Goal: Task Accomplishment & Management: Use online tool/utility

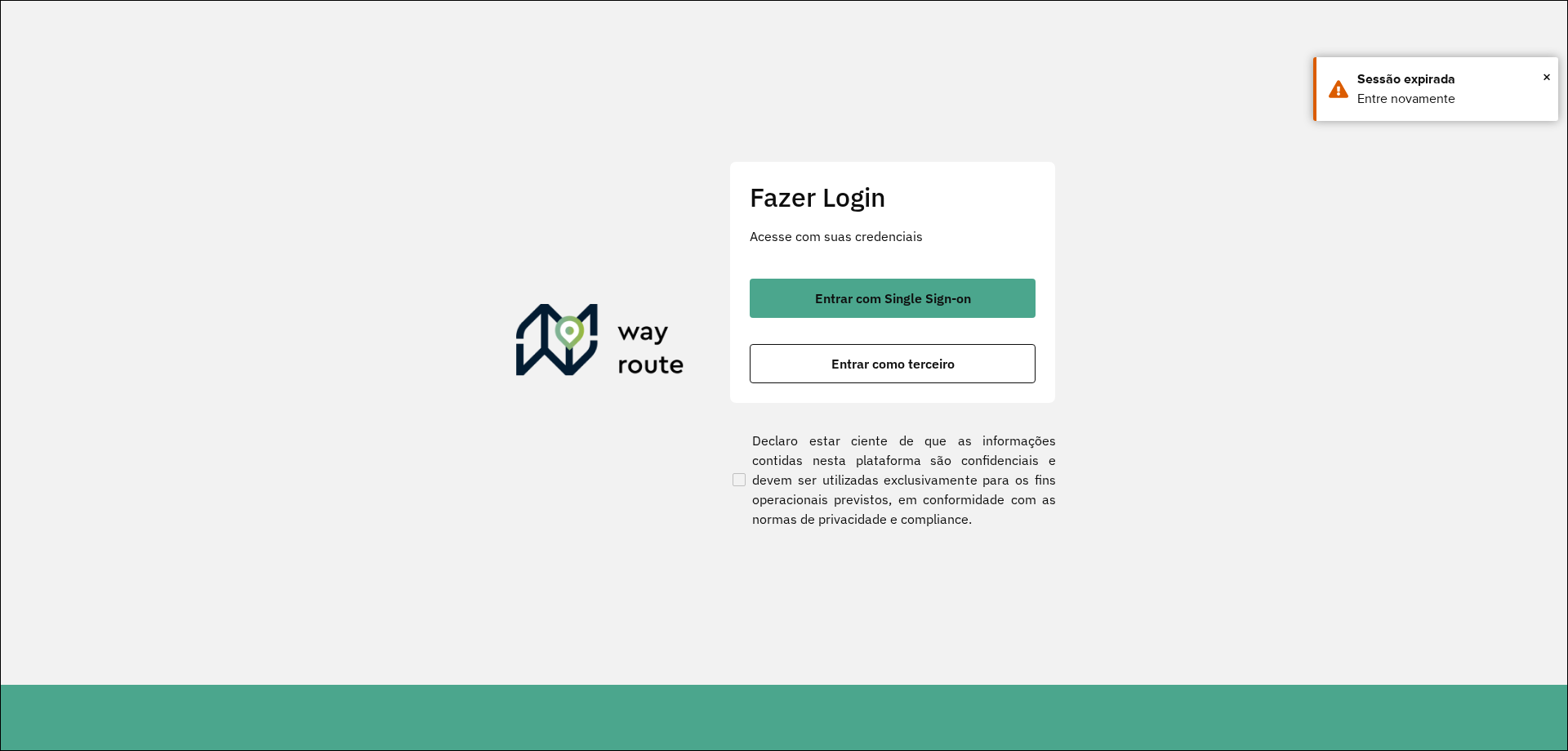
click at [846, 296] on span "Entrar com Single Sign-on" at bounding box center [894, 299] width 156 height 13
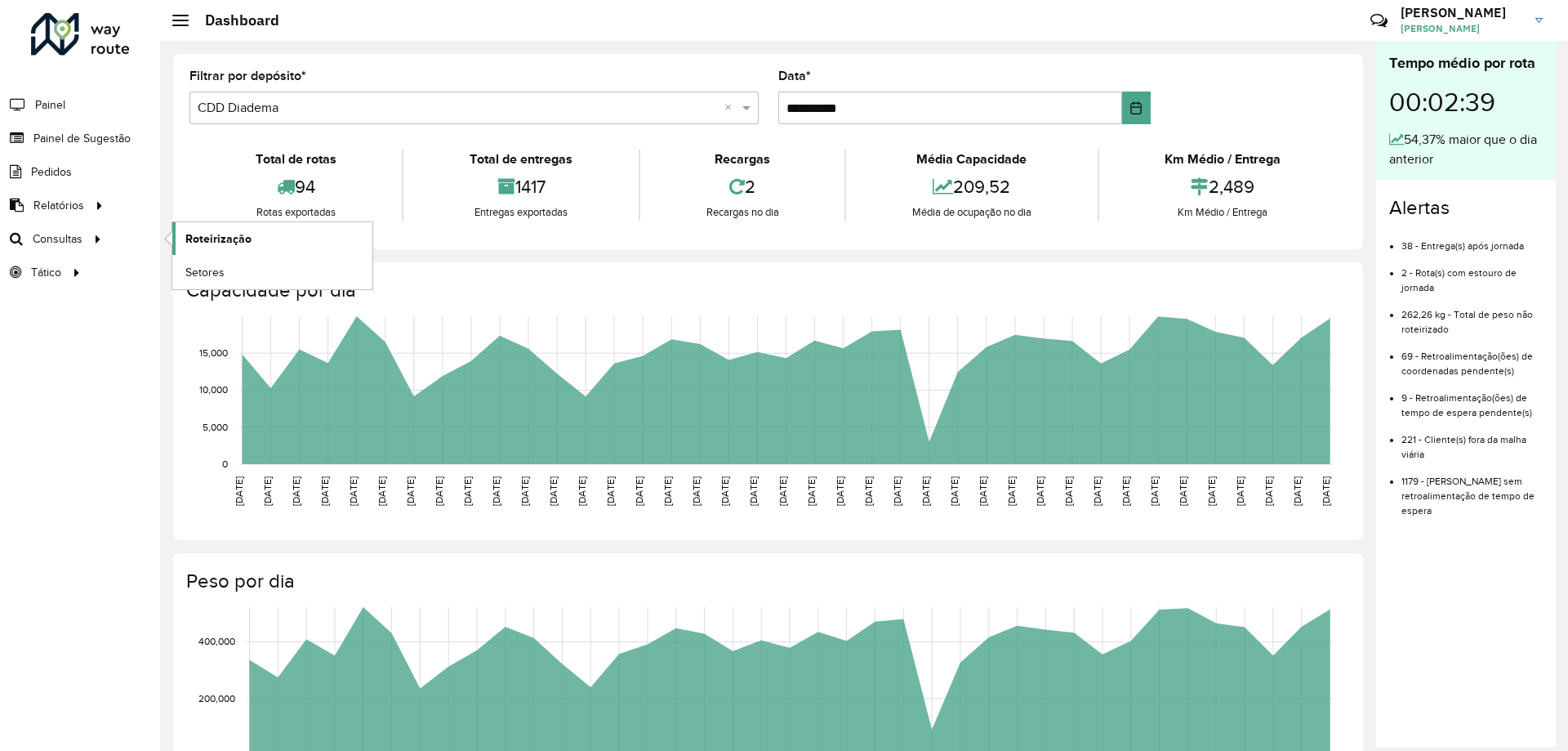
click at [232, 245] on span "Roteirização" at bounding box center [218, 239] width 66 height 17
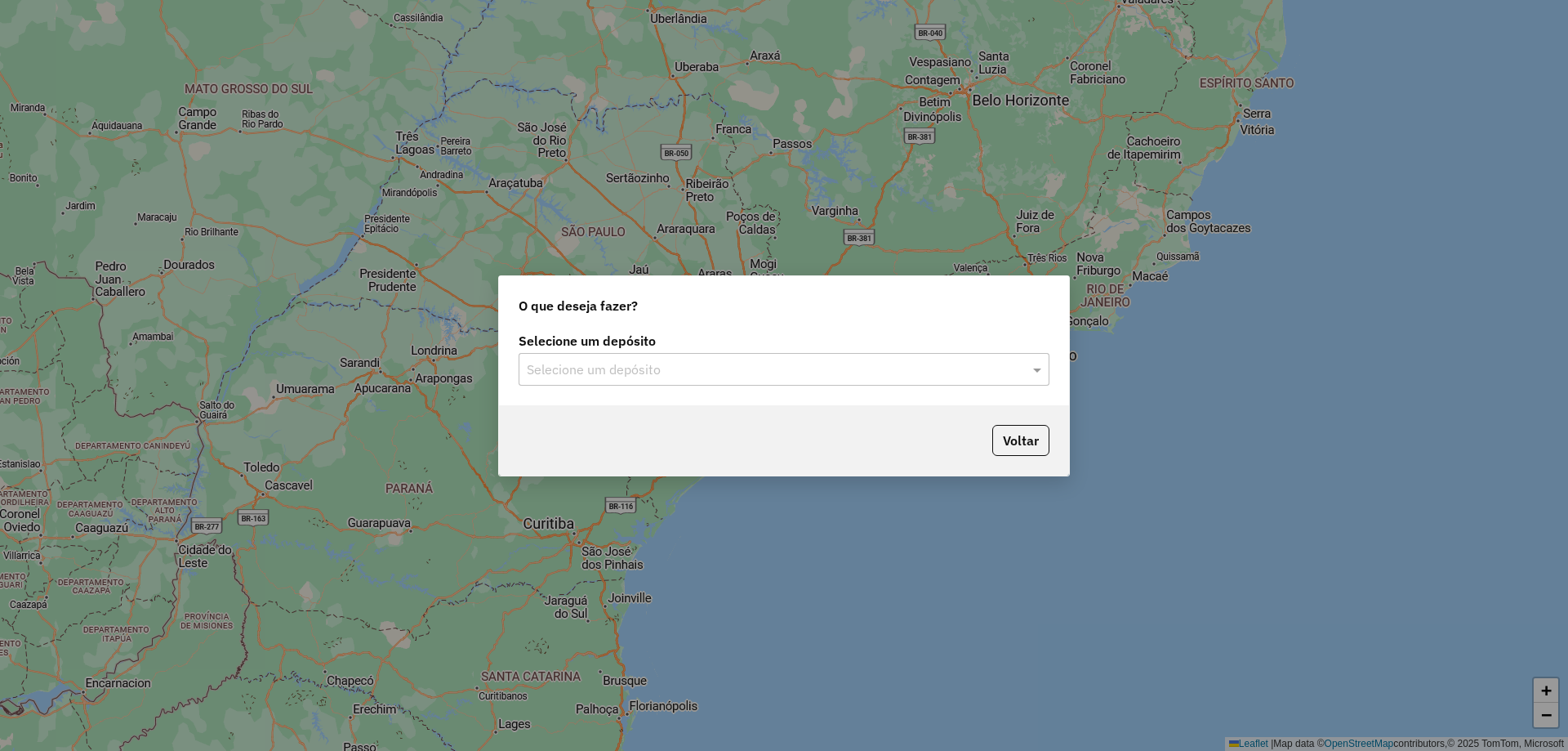
click at [593, 371] on input "text" at bounding box center [768, 369] width 482 height 20
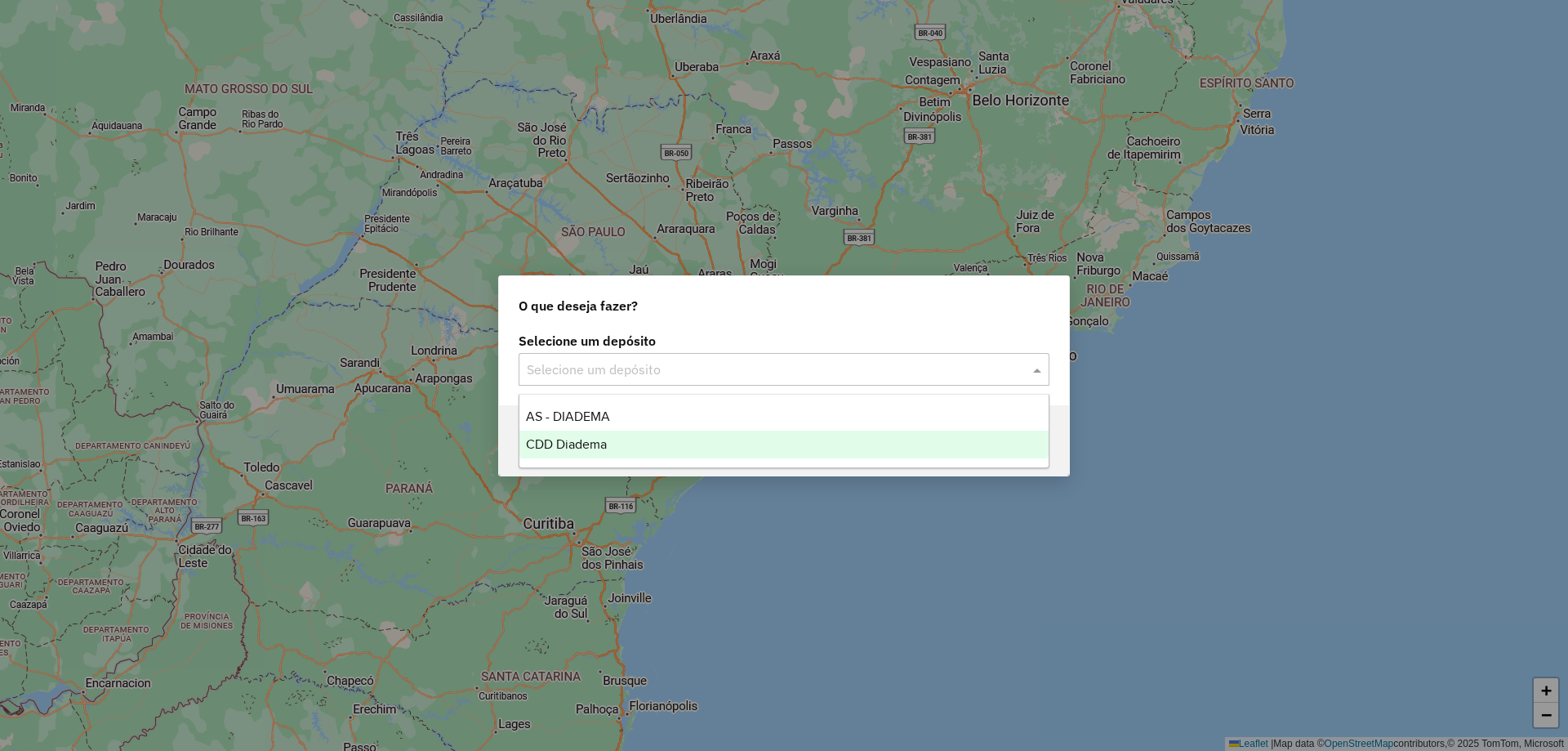
click at [548, 431] on div "CDD Diadema" at bounding box center [784, 445] width 529 height 28
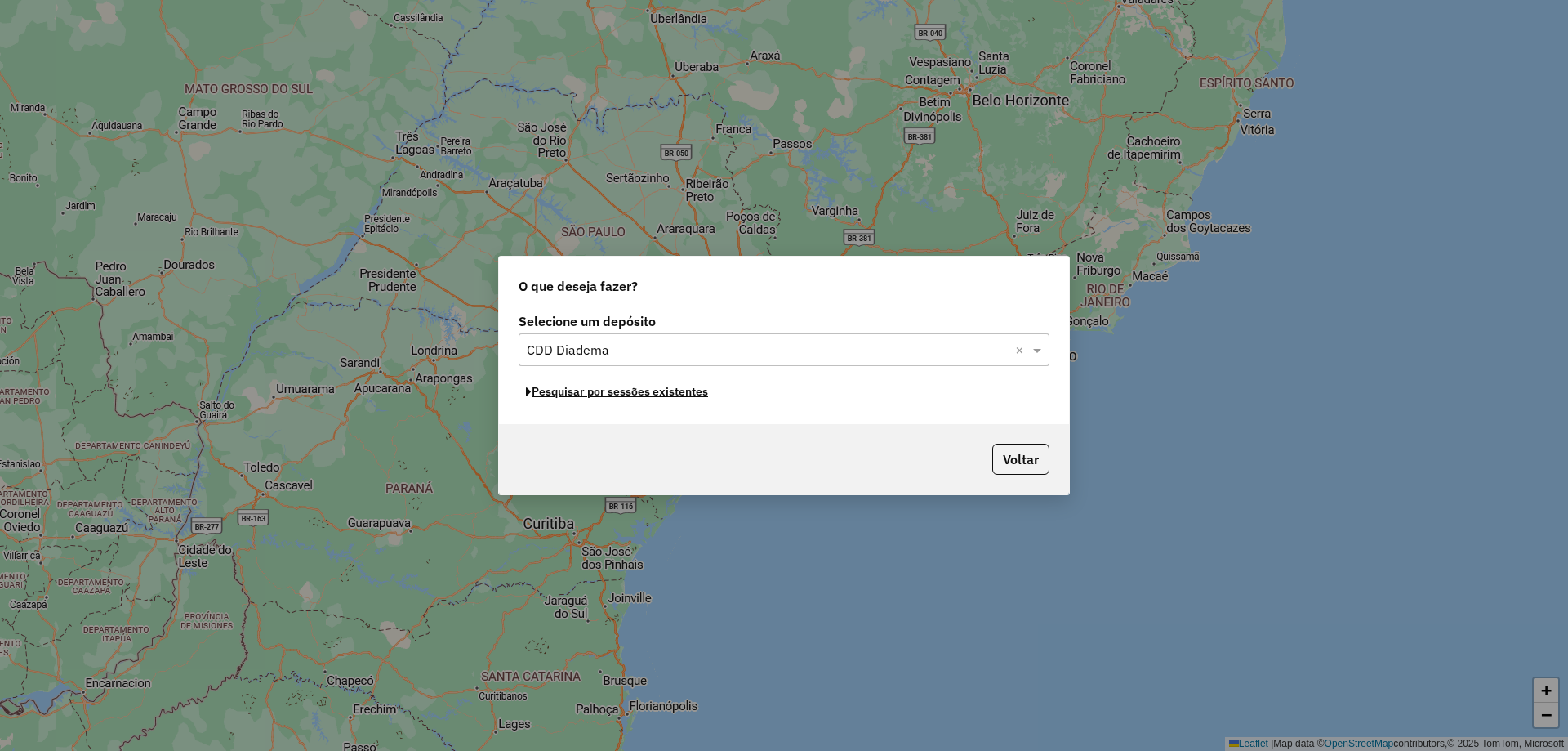
click at [686, 395] on button "Pesquisar por sessões existentes" at bounding box center [618, 392] width 197 height 25
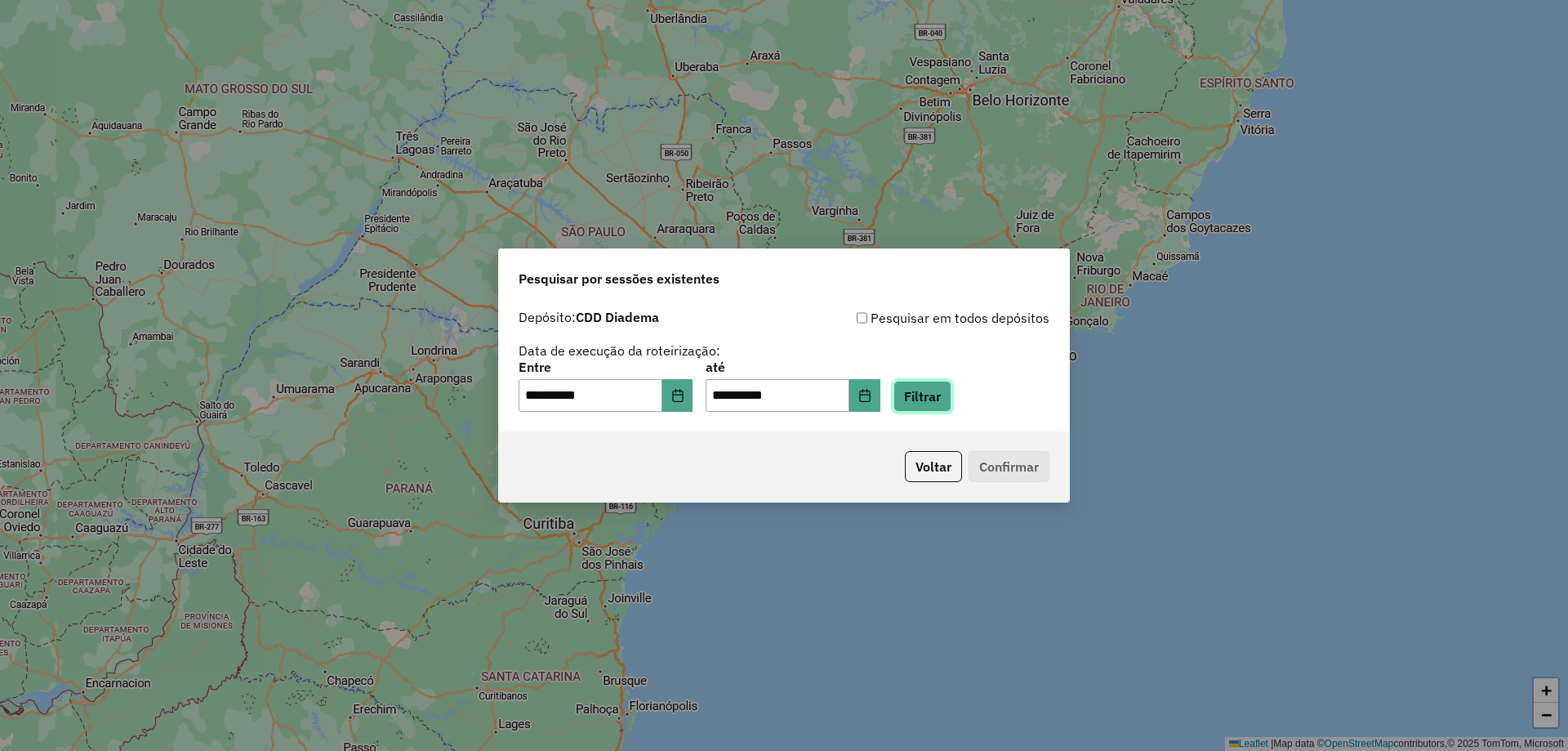
click at [951, 398] on button "Filtrar" at bounding box center [923, 396] width 58 height 31
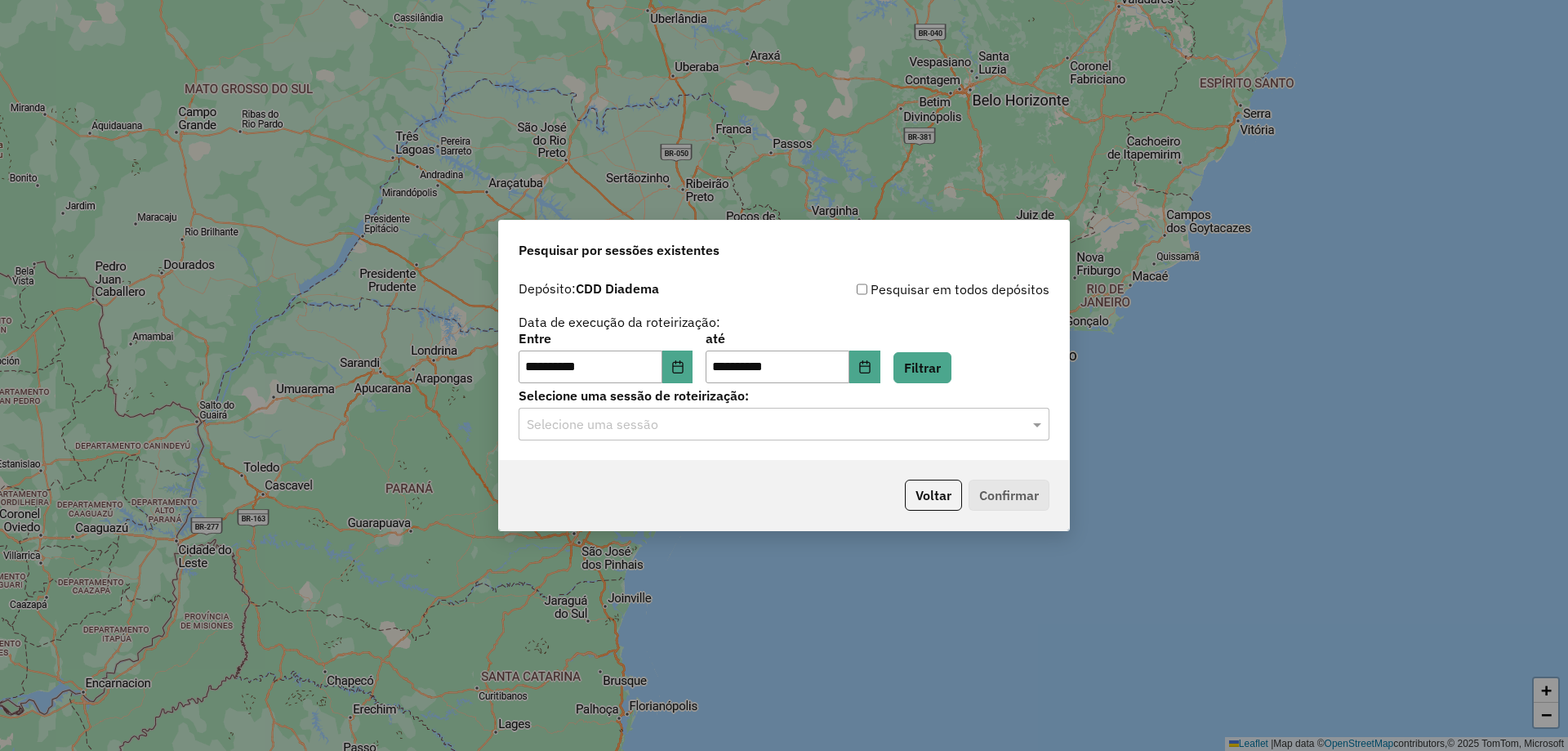
click at [725, 436] on div "Selecione uma sessão" at bounding box center [784, 423] width 531 height 33
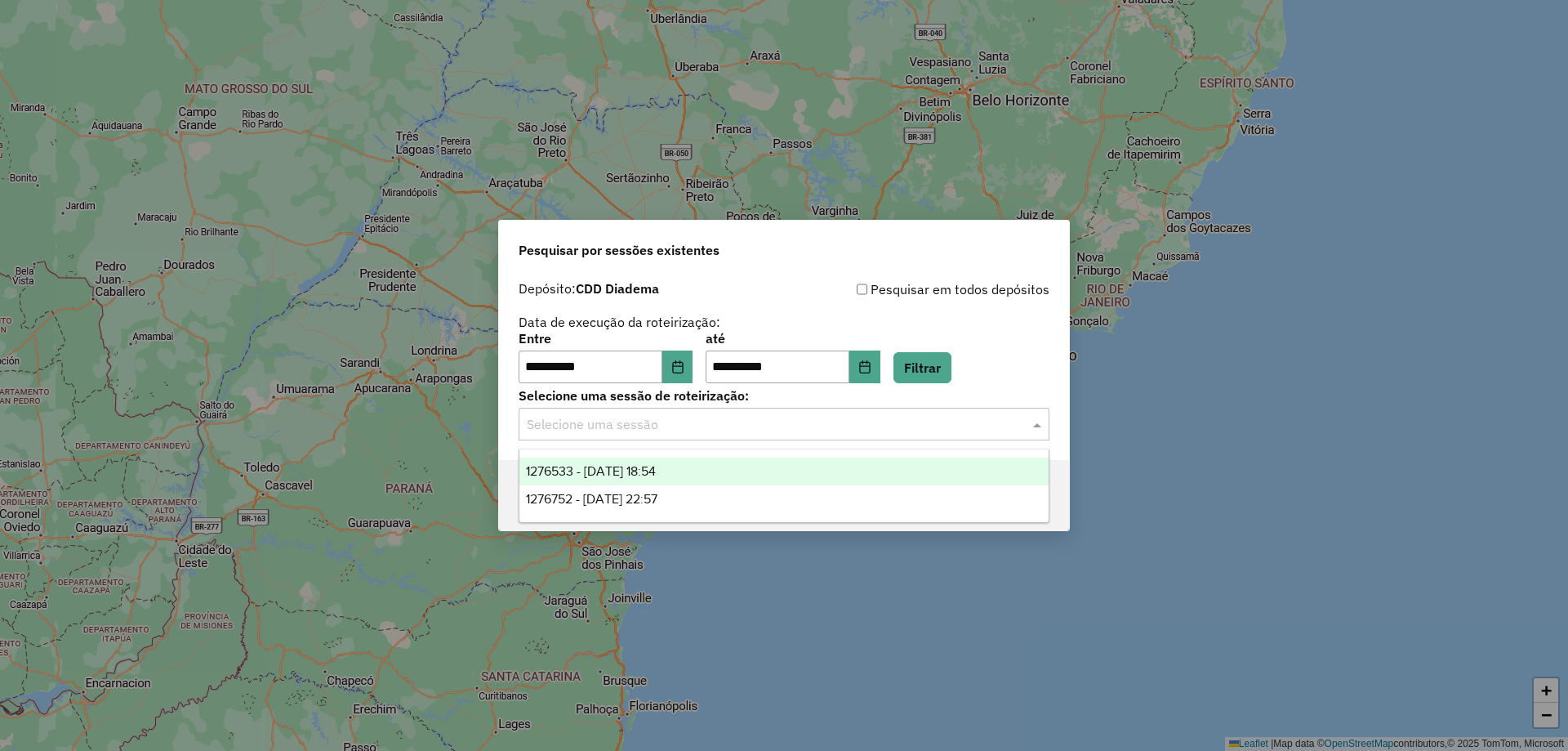
click at [632, 461] on div "1276533 - 16/09/2025 18:54" at bounding box center [784, 472] width 529 height 28
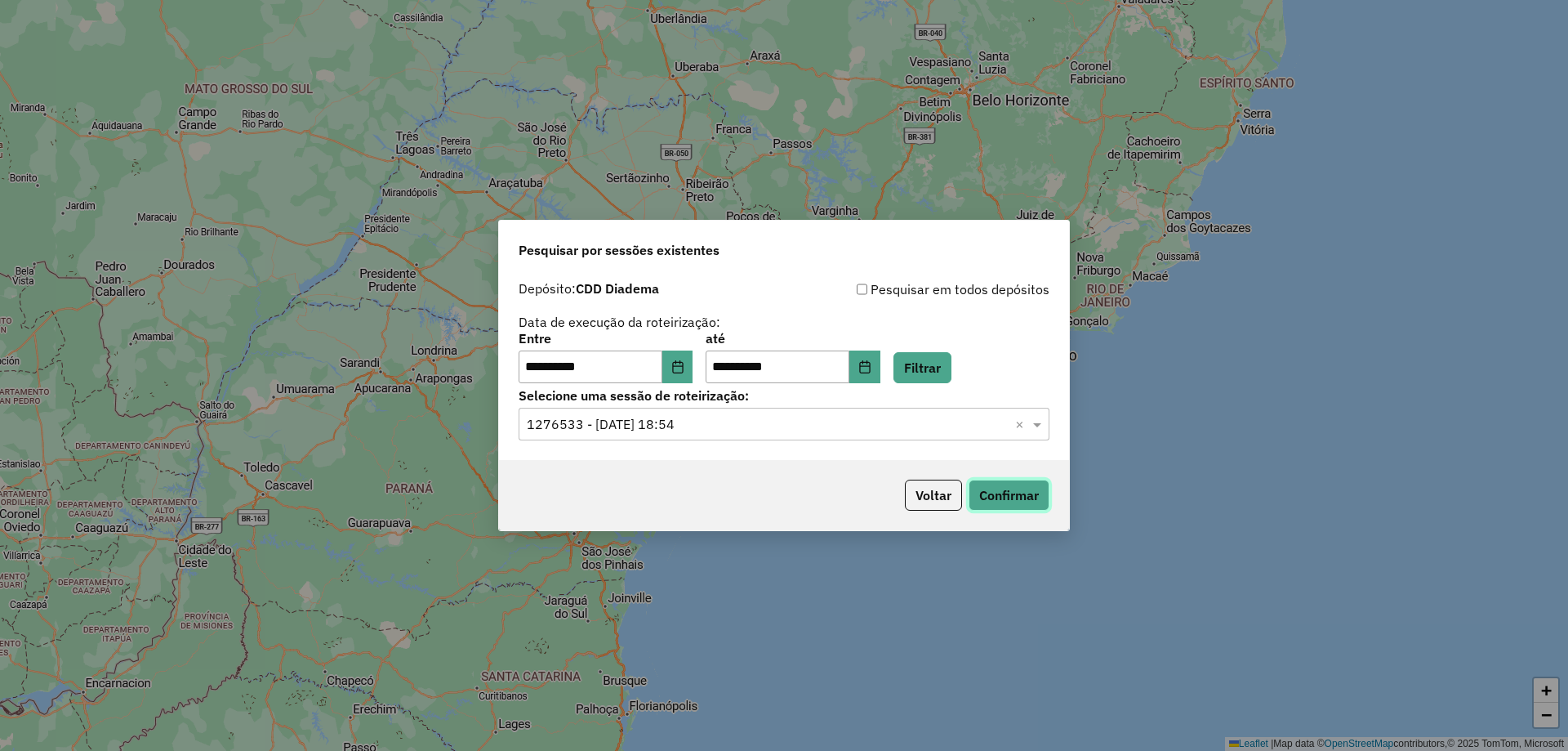
click at [981, 496] on button "Confirmar" at bounding box center [1009, 495] width 81 height 31
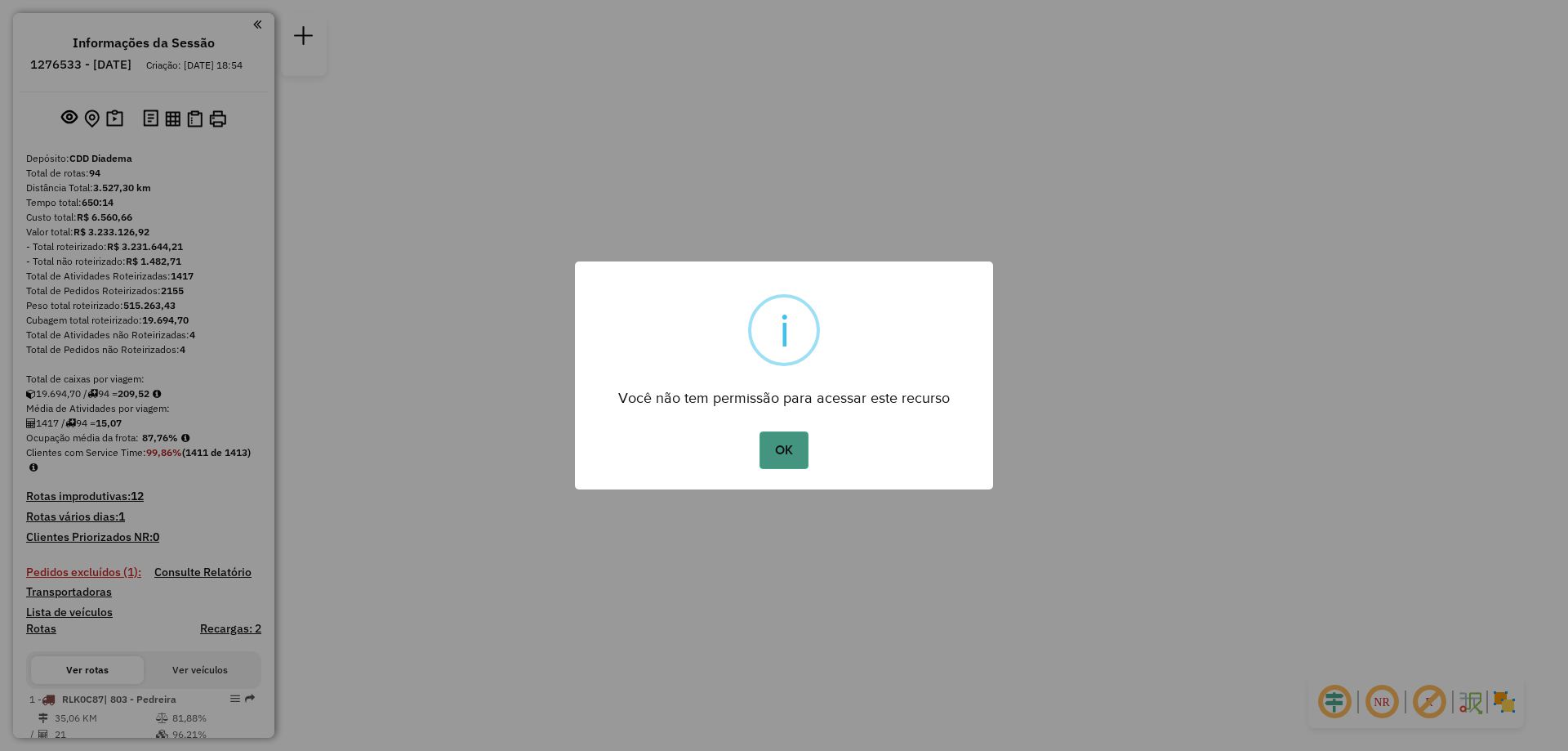
click at [789, 437] on button "OK" at bounding box center [784, 450] width 48 height 37
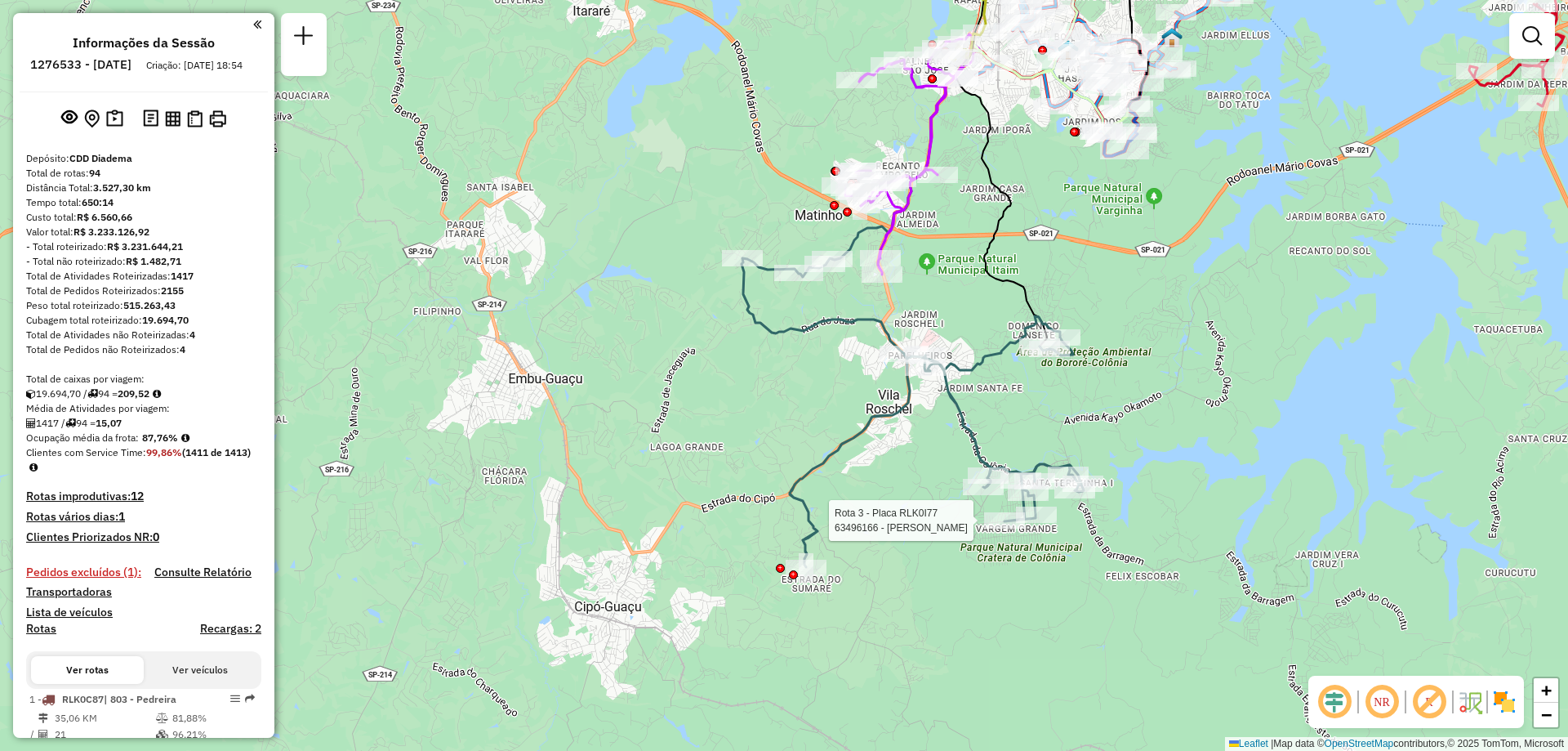
select select "**********"
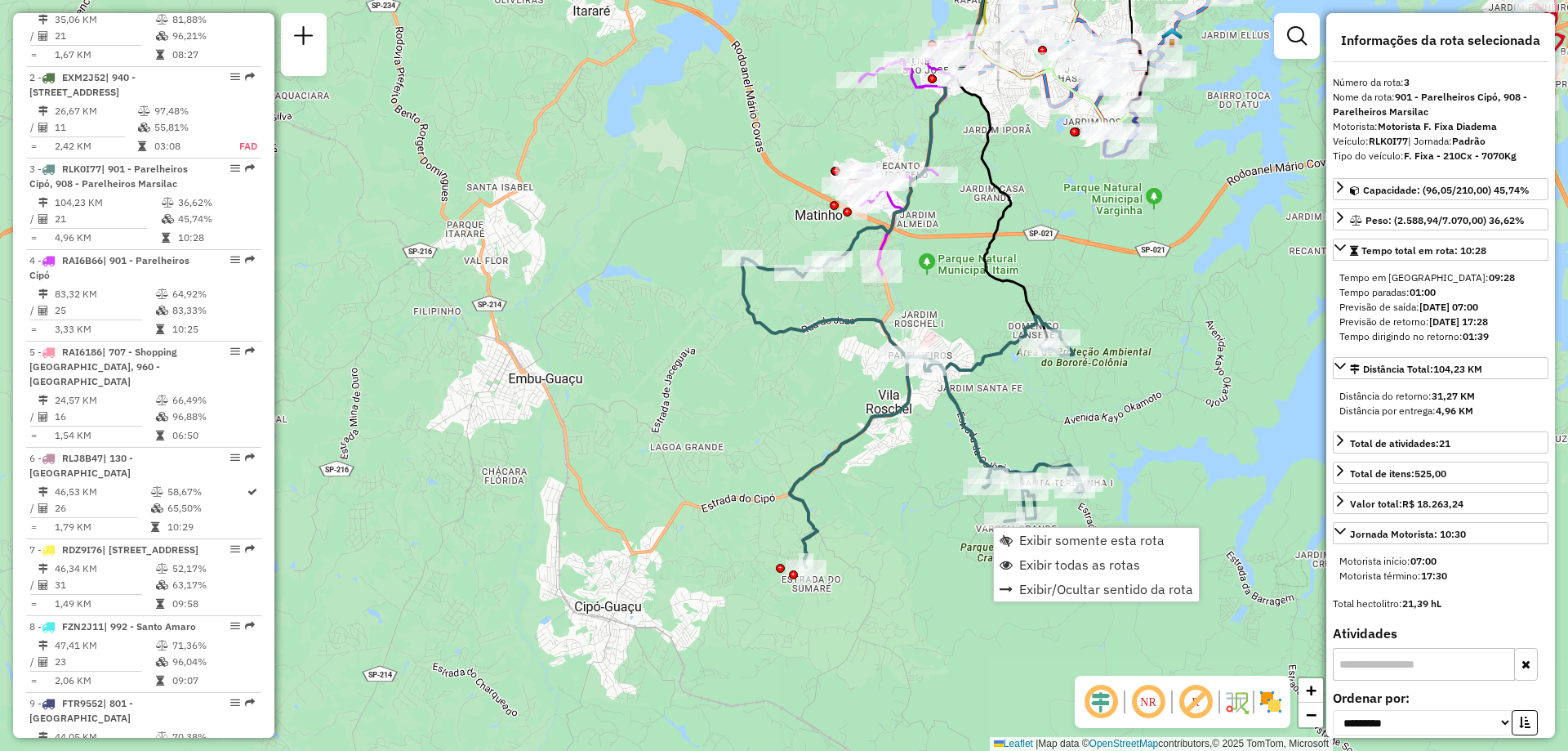
scroll to position [874, 0]
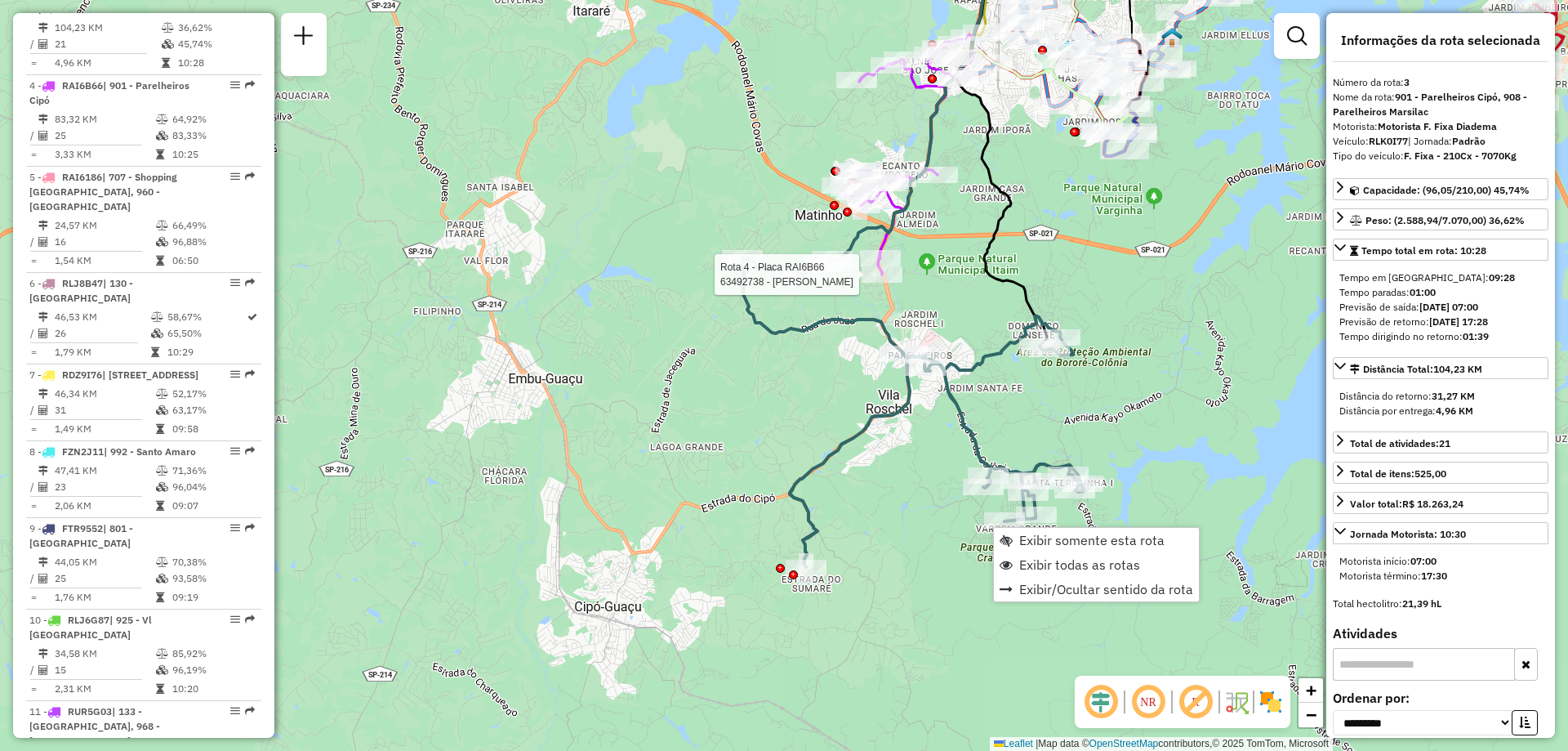
click at [873, 283] on div at bounding box center [883, 275] width 41 height 17
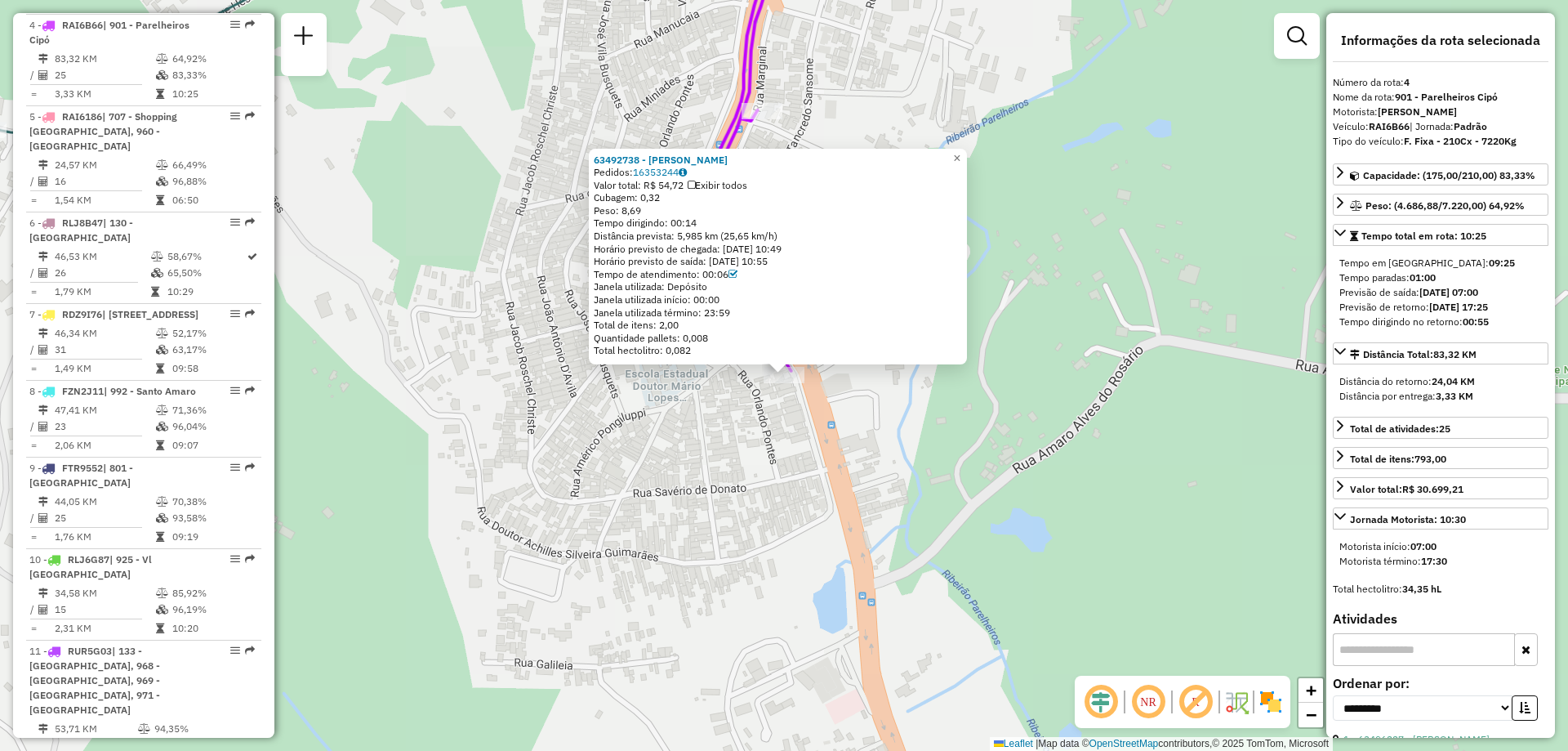
scroll to position [965, 0]
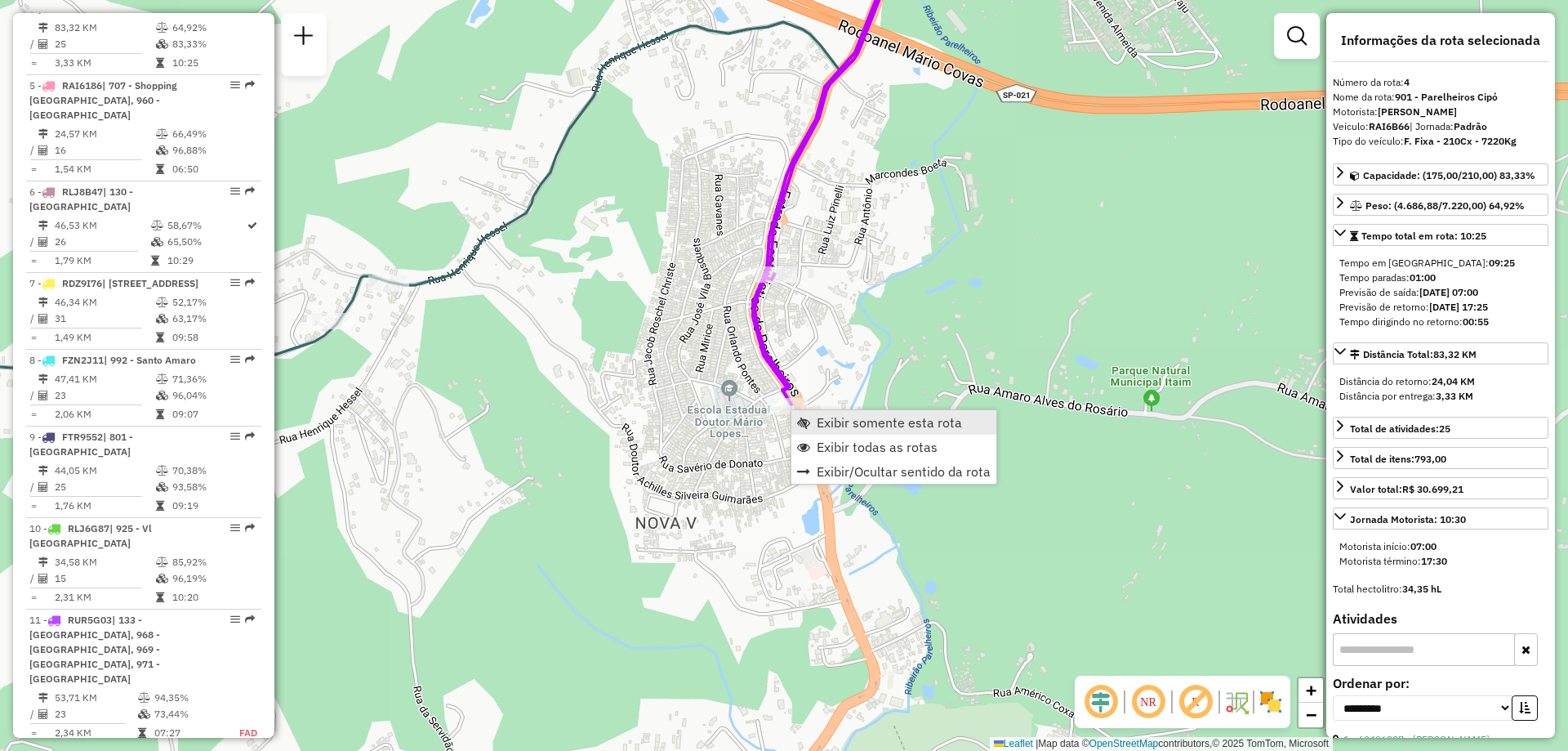
click at [840, 422] on span "Exibir somente esta rota" at bounding box center [889, 422] width 145 height 13
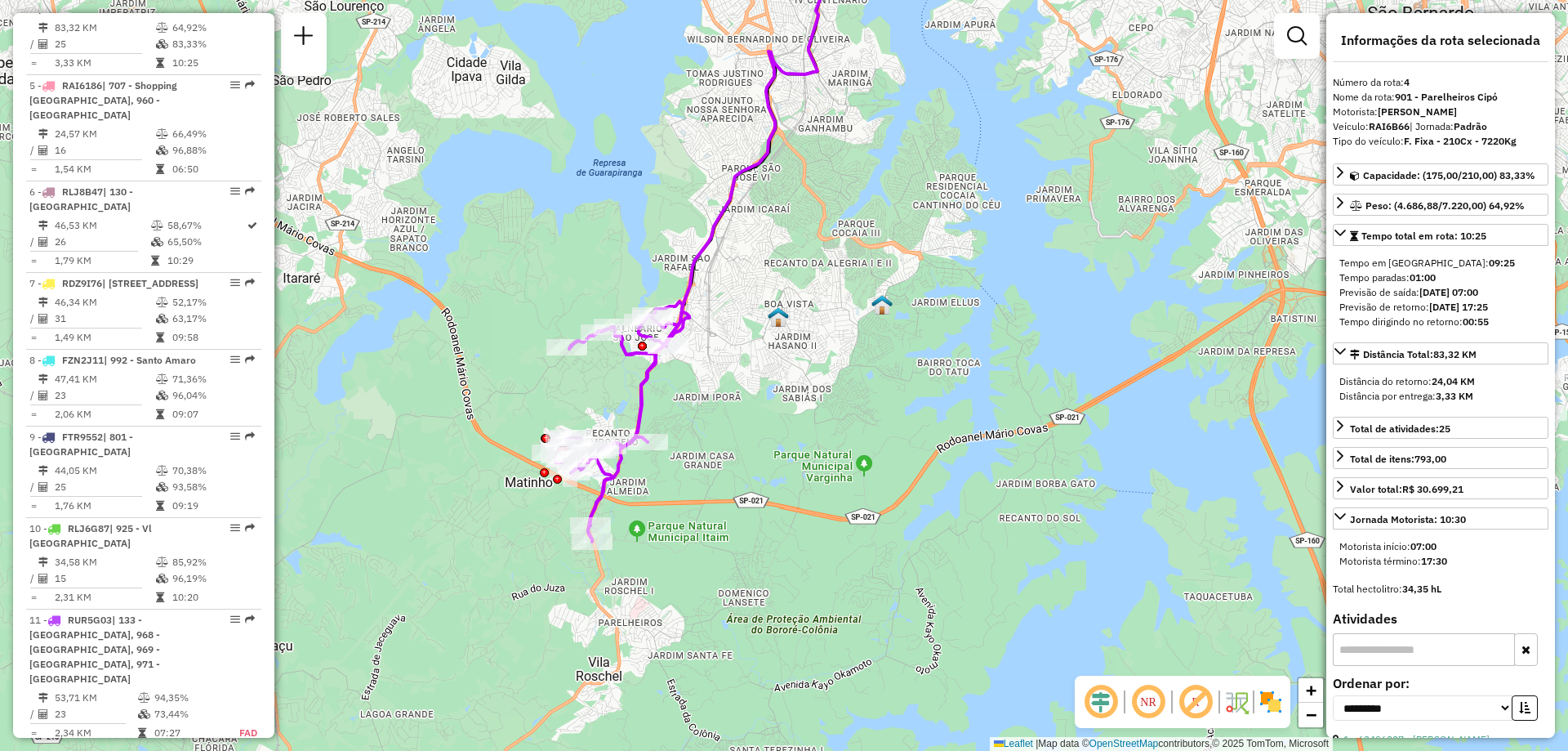
drag, startPoint x: 657, startPoint y: 578, endPoint x: 817, endPoint y: 419, distance: 225.6
click at [817, 419] on div "Janela de atendimento Grade de atendimento Capacidade Transportadoras Veículos …" at bounding box center [784, 375] width 1568 height 751
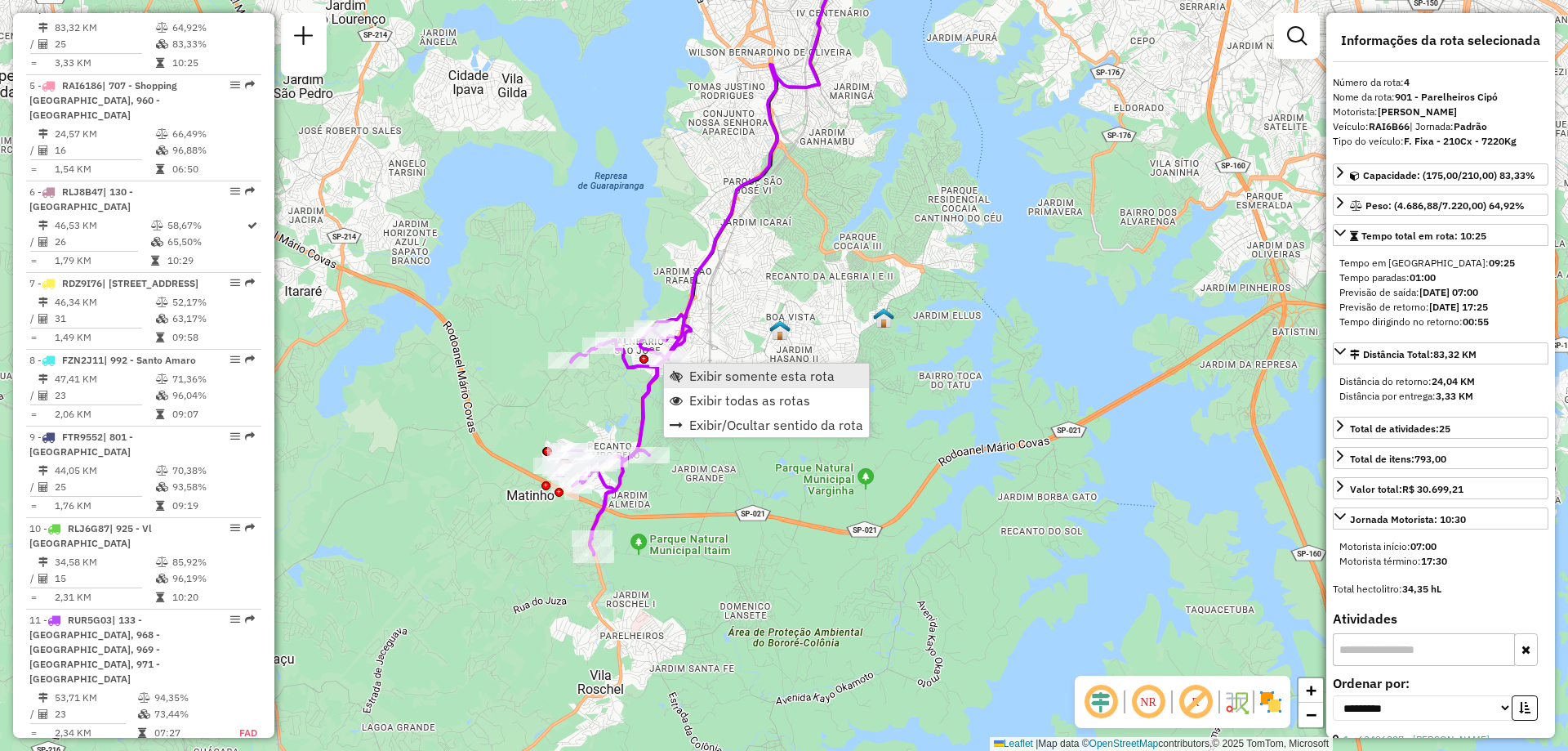
click at [712, 371] on span "Exibir somente esta rota" at bounding box center [762, 376] width 145 height 13
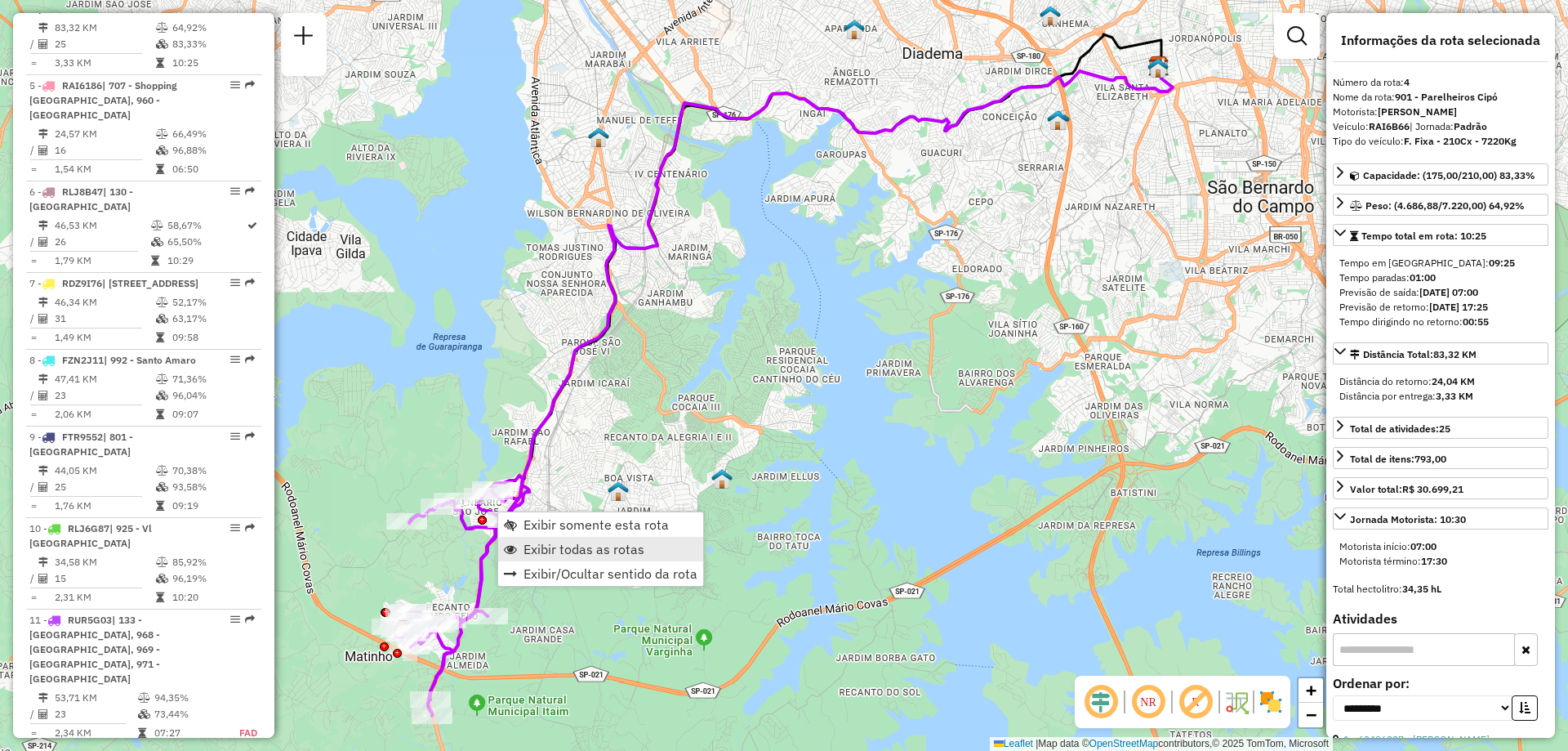
click at [548, 543] on span "Exibir todas as rotas" at bounding box center [584, 549] width 121 height 13
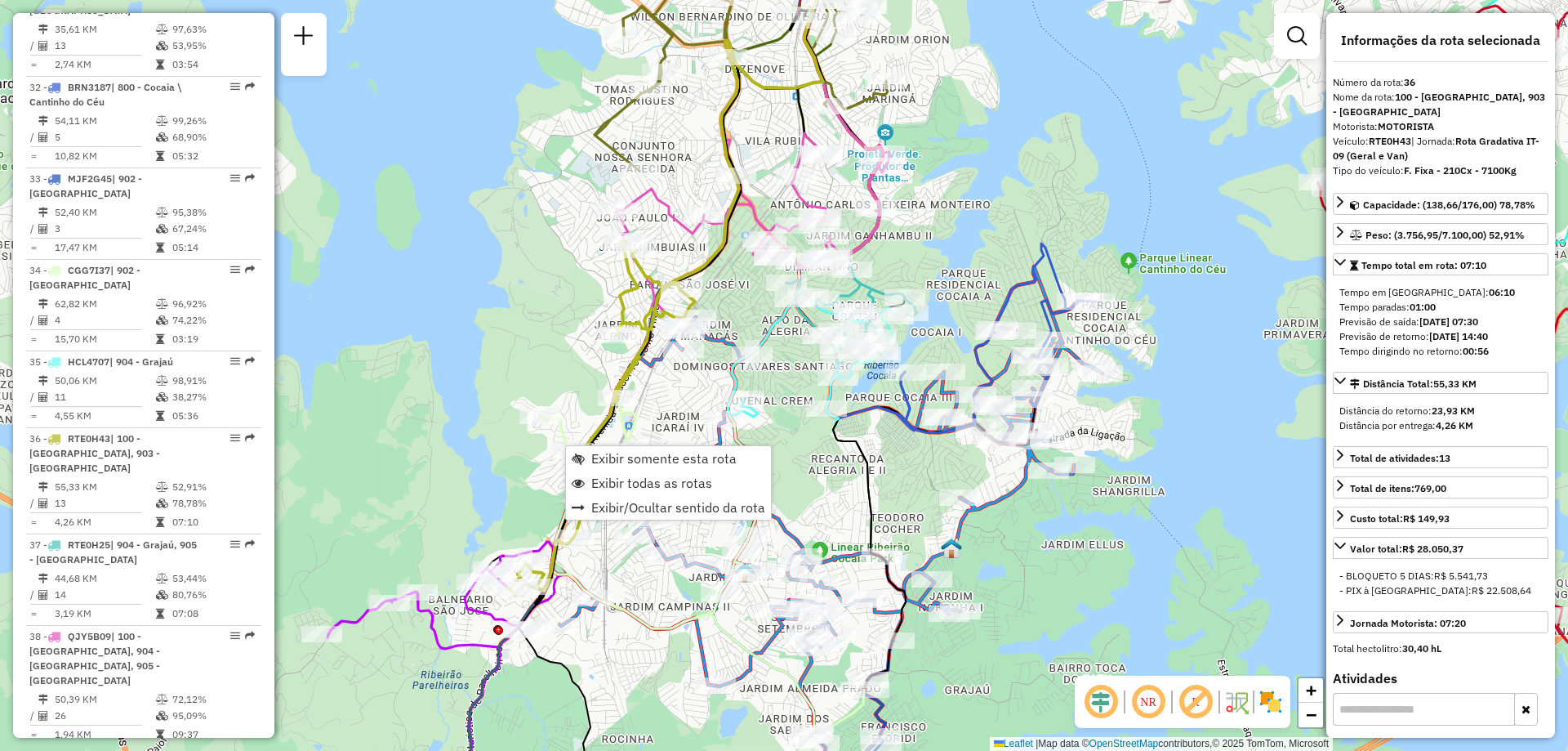
scroll to position [4134, 0]
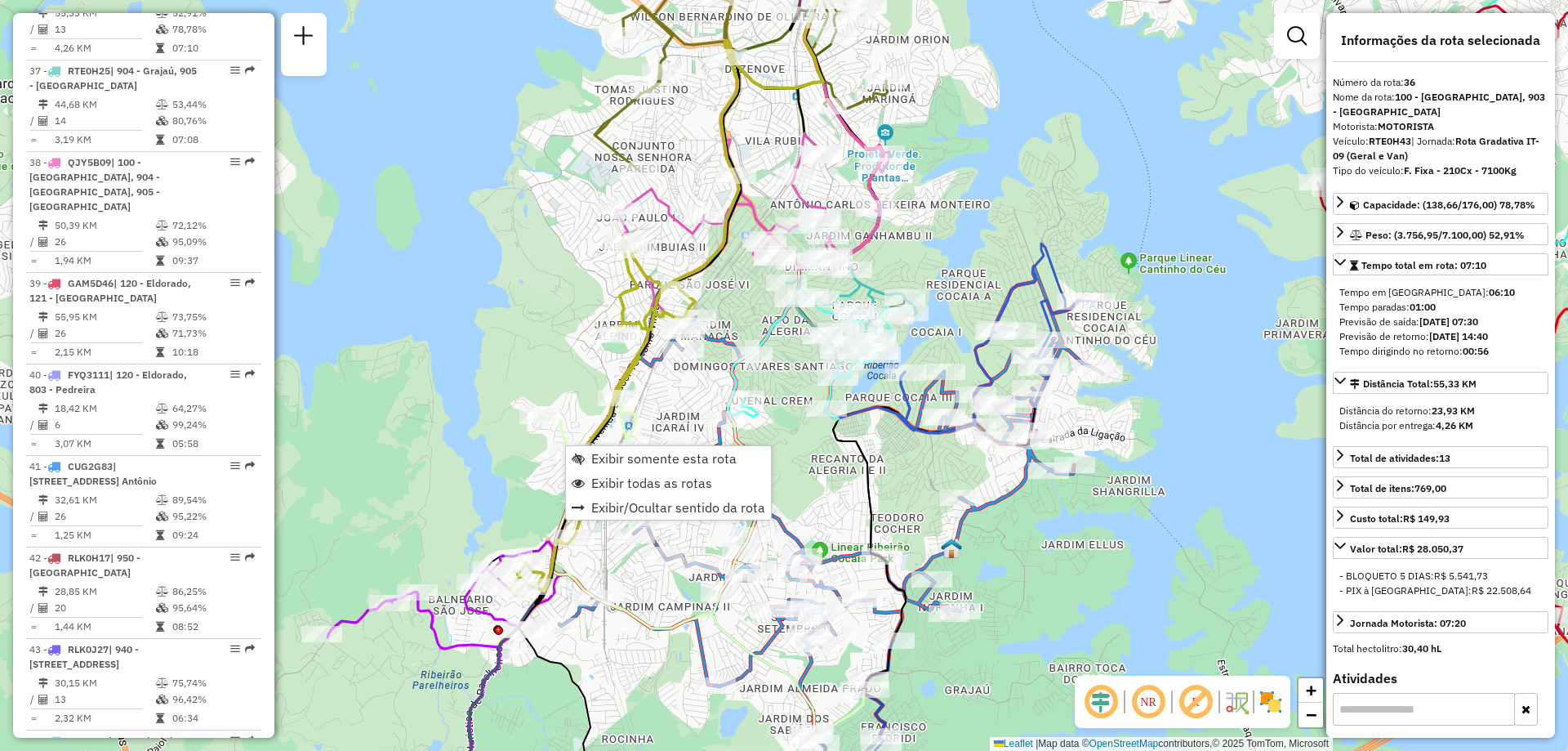
click at [464, 475] on div "Janela de atendimento Grade de atendimento Capacidade Transportadoras Veículos …" at bounding box center [784, 375] width 1568 height 751
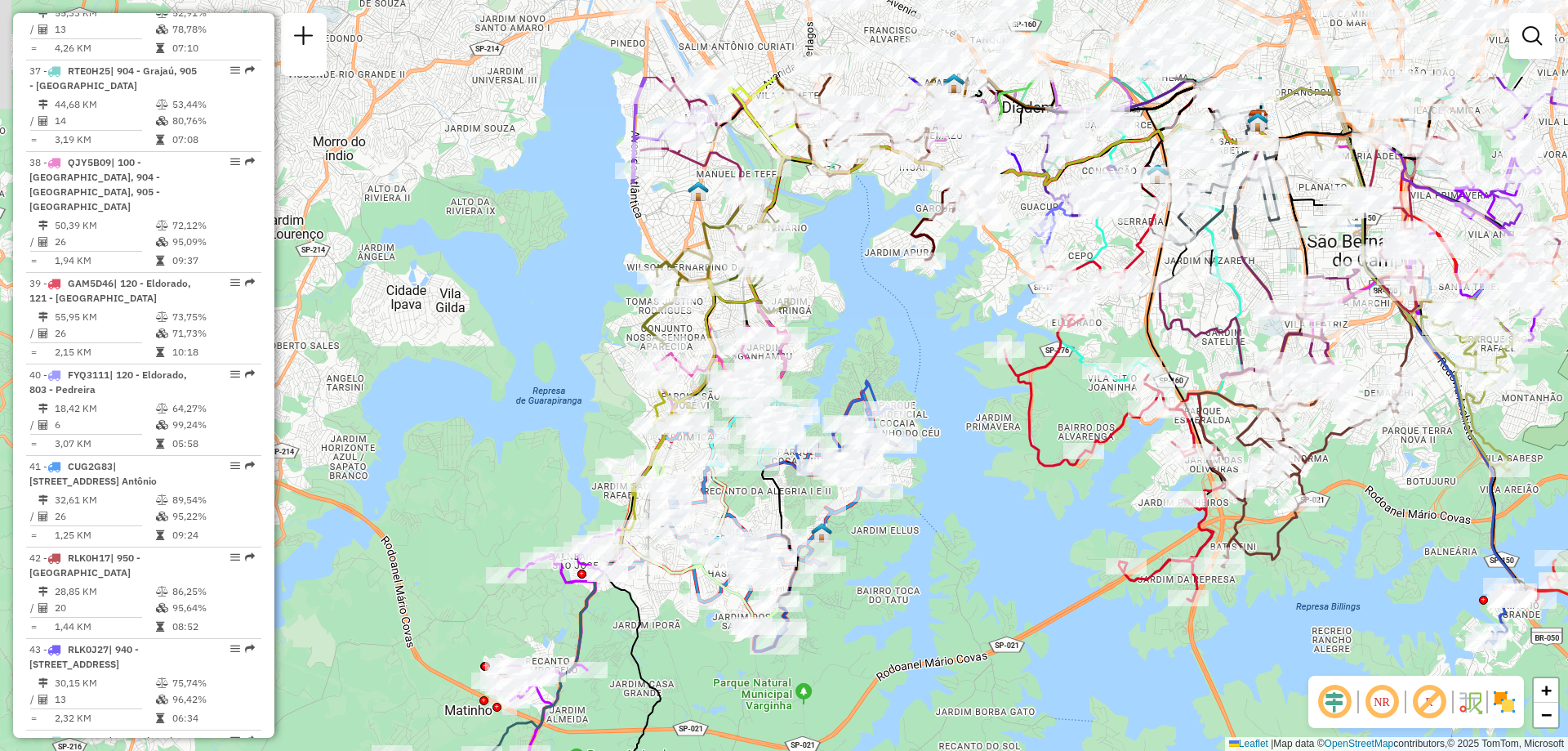
drag, startPoint x: 665, startPoint y: 468, endPoint x: 671, endPoint y: 641, distance: 173.1
click at [671, 641] on div "Janela de atendimento Grade de atendimento Capacidade Transportadoras Veículos …" at bounding box center [784, 375] width 1568 height 751
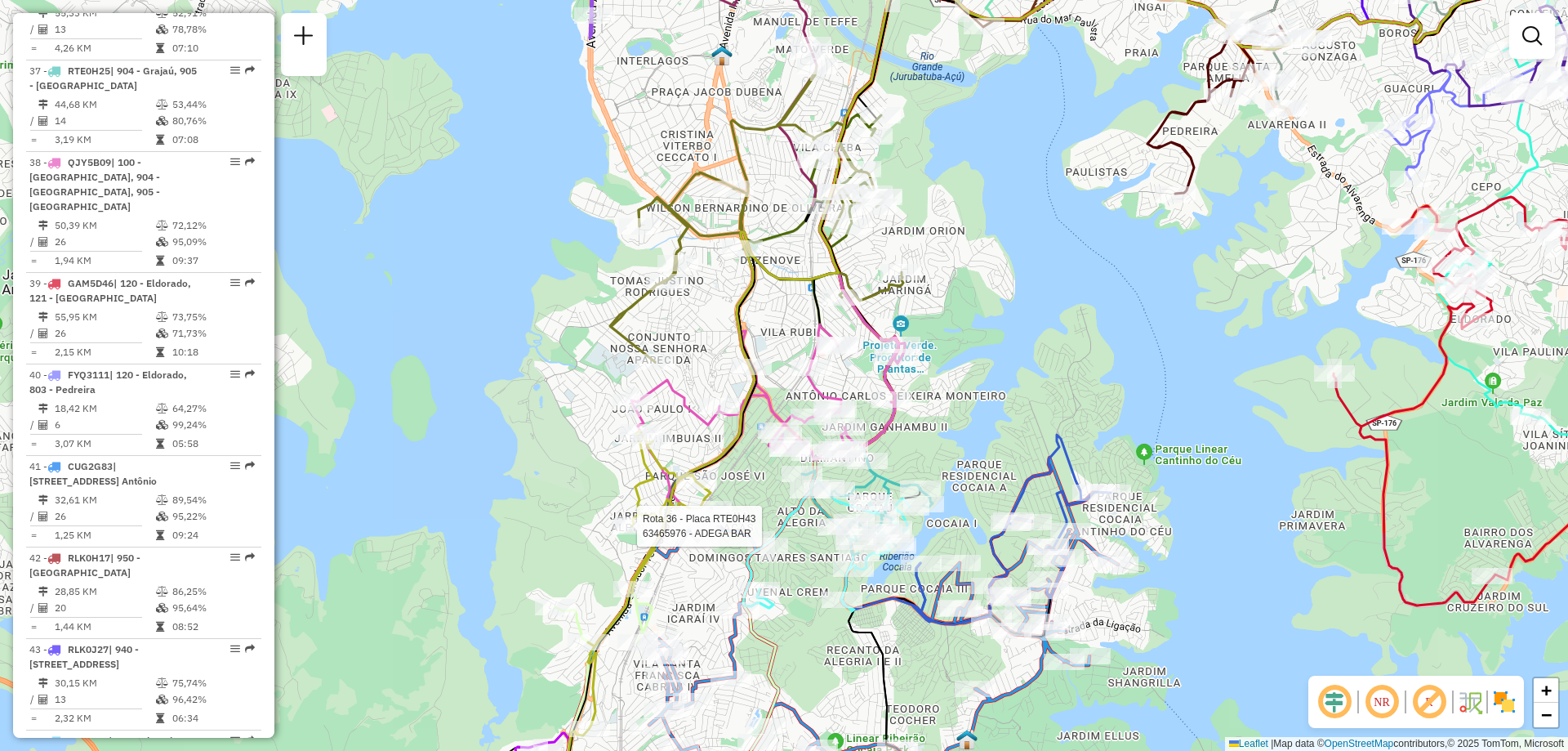
select select "**********"
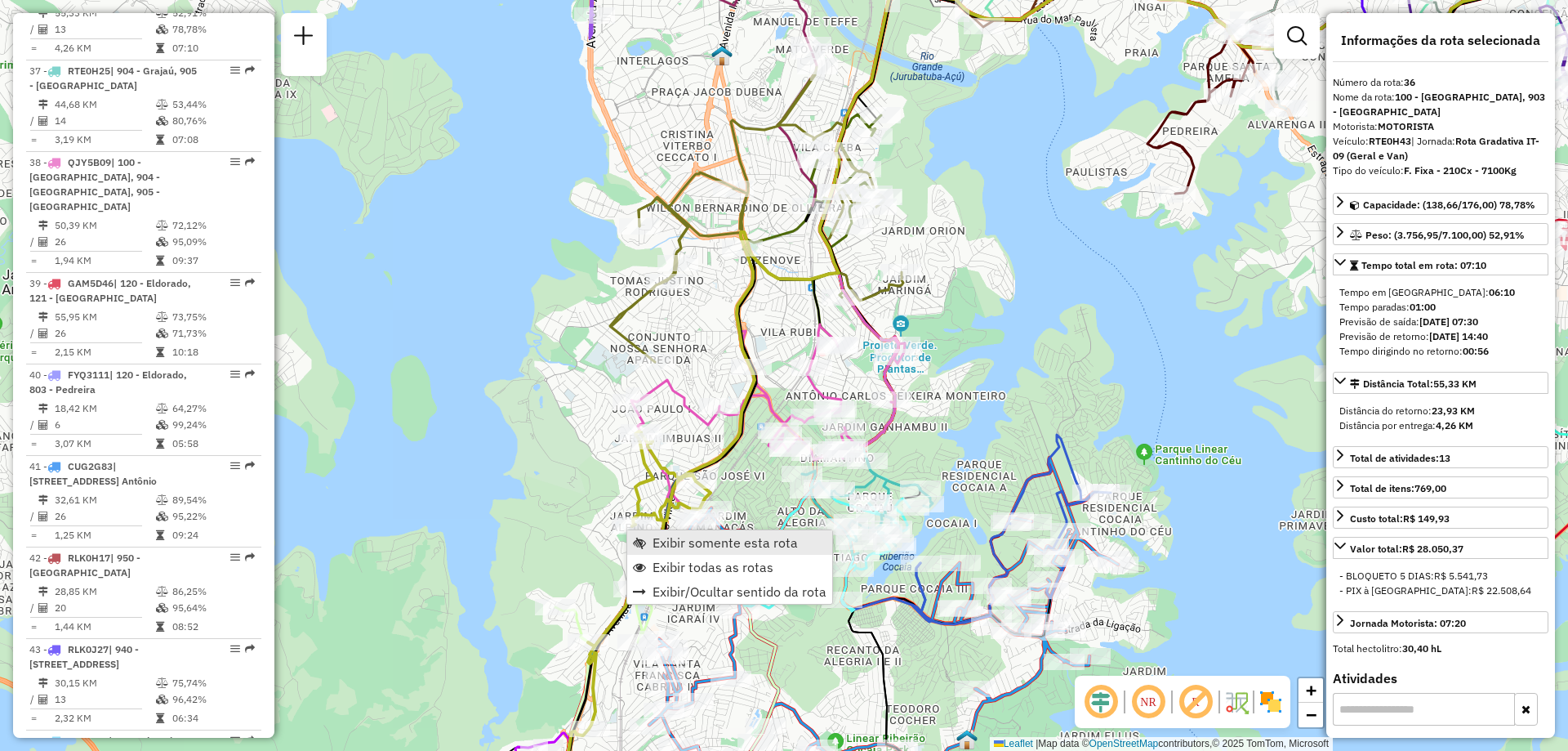
click at [686, 539] on span "Exibir somente esta rota" at bounding box center [725, 543] width 145 height 13
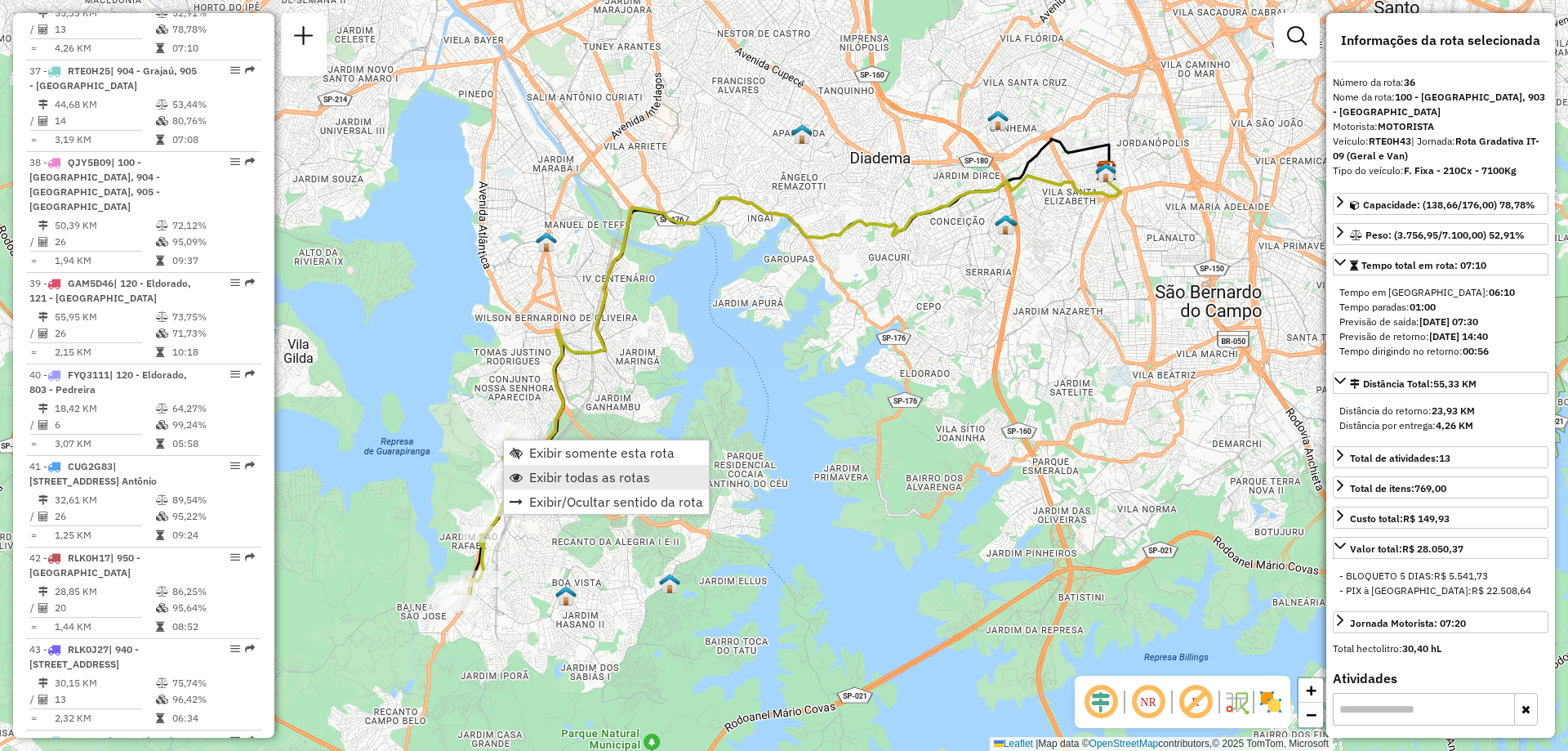
click at [580, 468] on link "Exibir todas as rotas" at bounding box center [606, 477] width 205 height 24
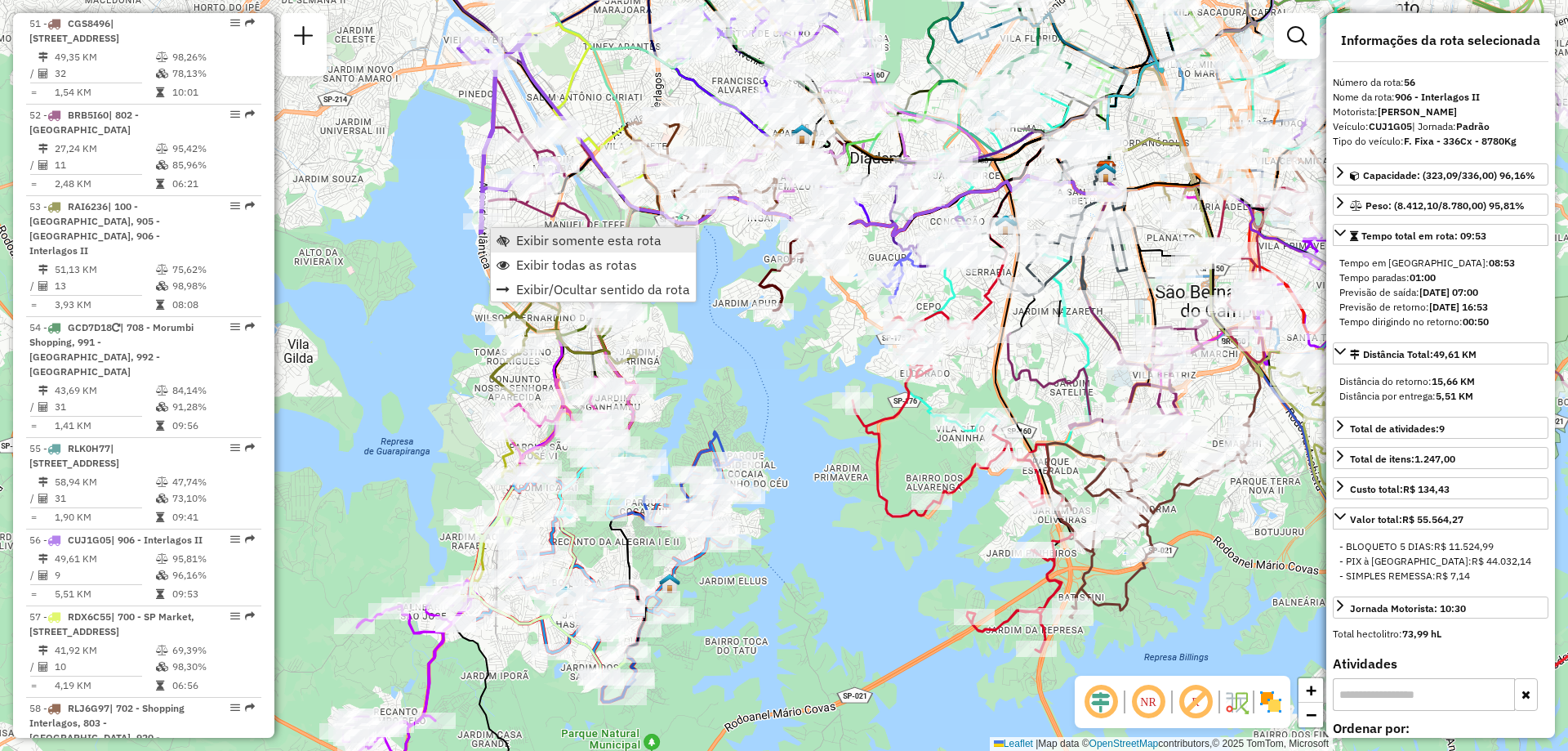
scroll to position [6096, 0]
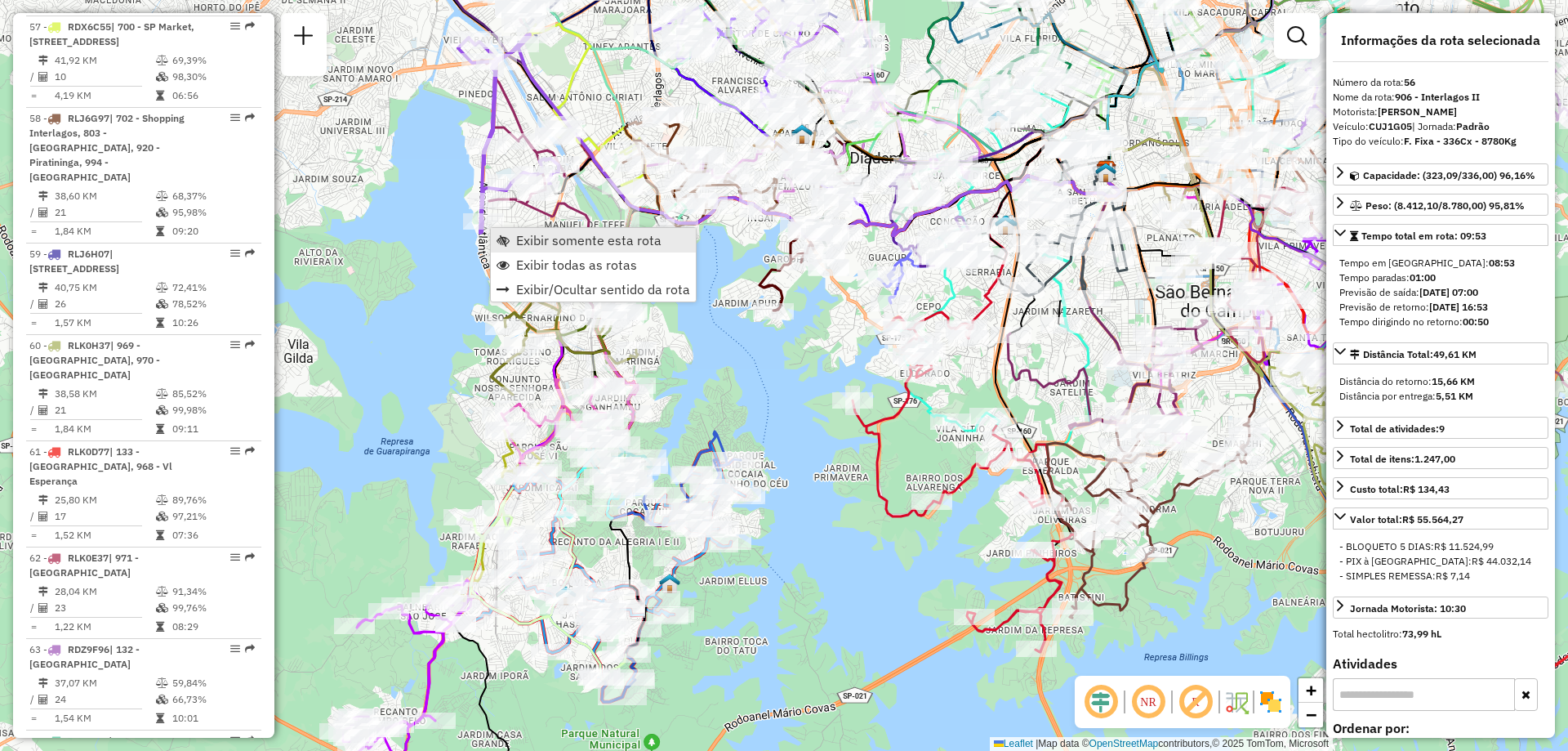
click at [559, 240] on span "Exibir somente esta rota" at bounding box center [589, 240] width 145 height 13
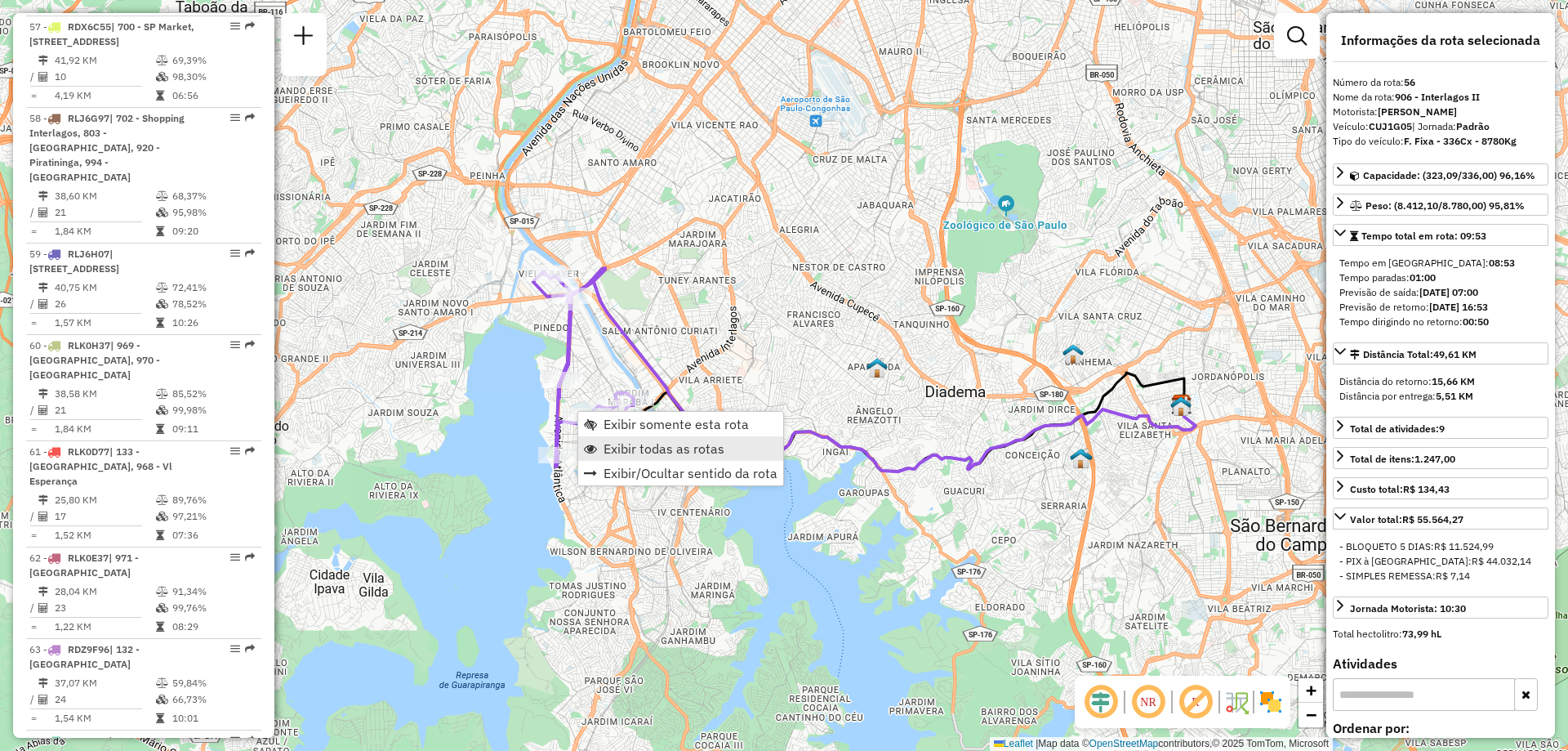
click at [634, 436] on link "Exibir todas as rotas" at bounding box center [681, 449] width 205 height 24
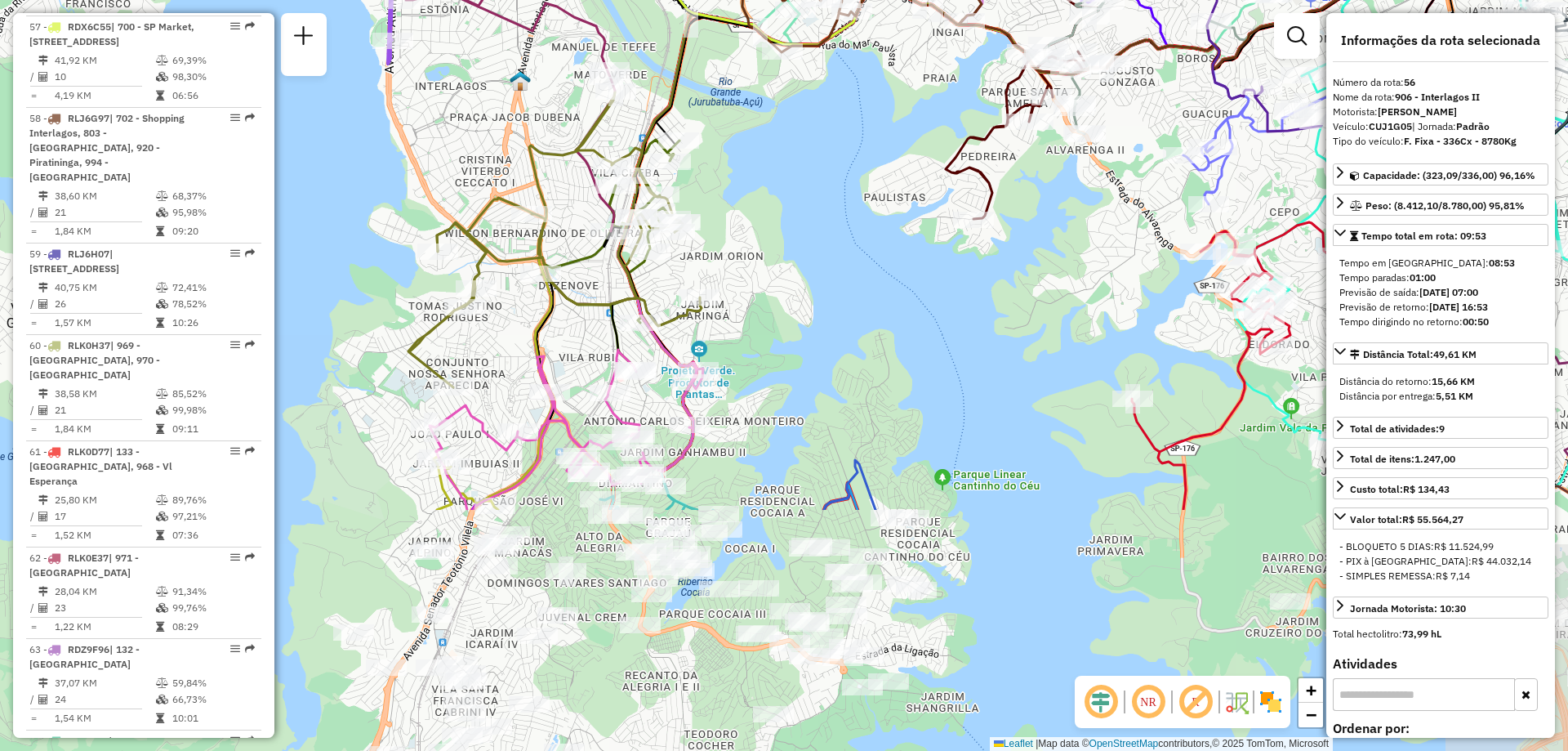
drag, startPoint x: 694, startPoint y: 579, endPoint x: 604, endPoint y: 262, distance: 329.5
click at [604, 262] on div "Janela de atendimento Grade de atendimento Capacidade Transportadoras Veículos …" at bounding box center [784, 375] width 1568 height 751
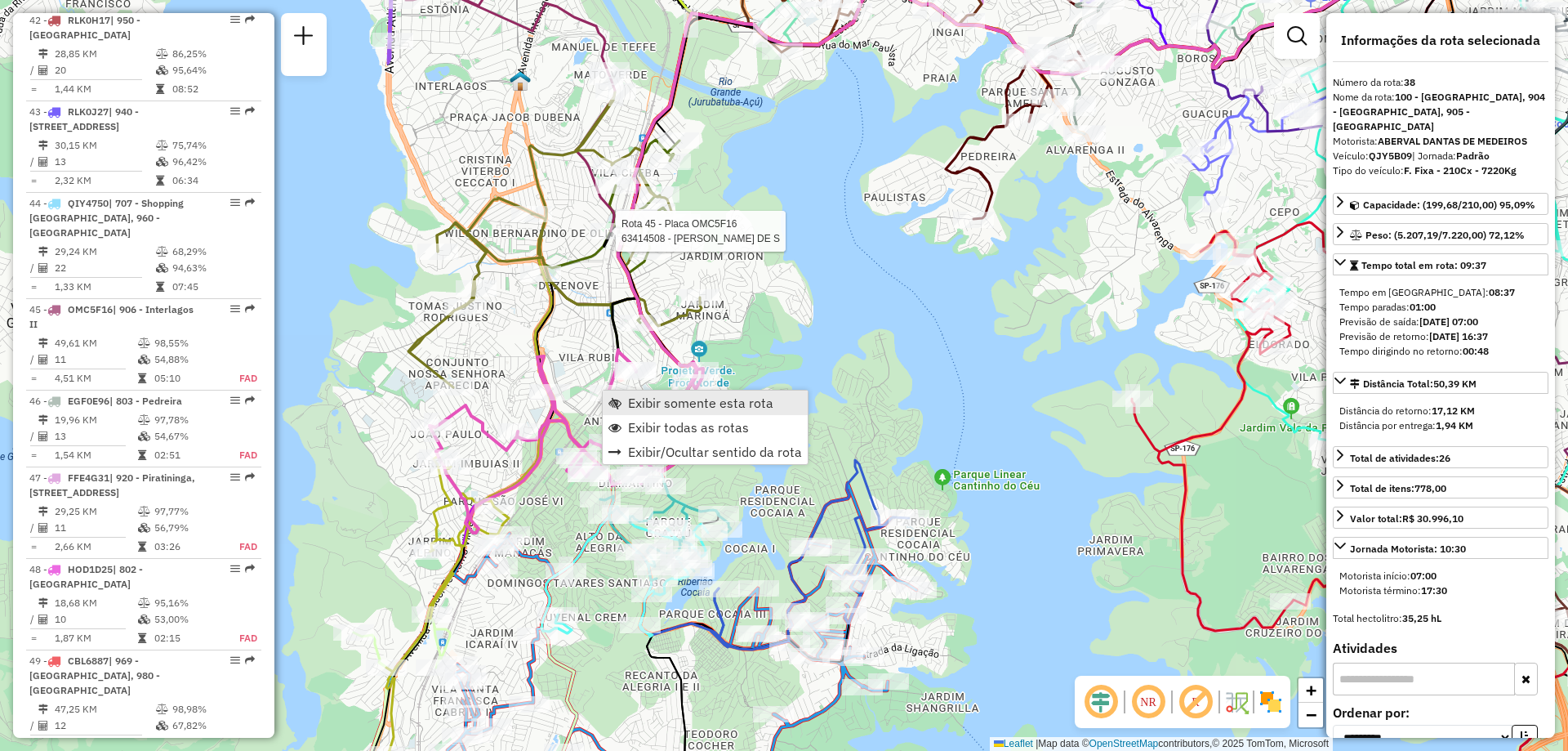
scroll to position [4316, 0]
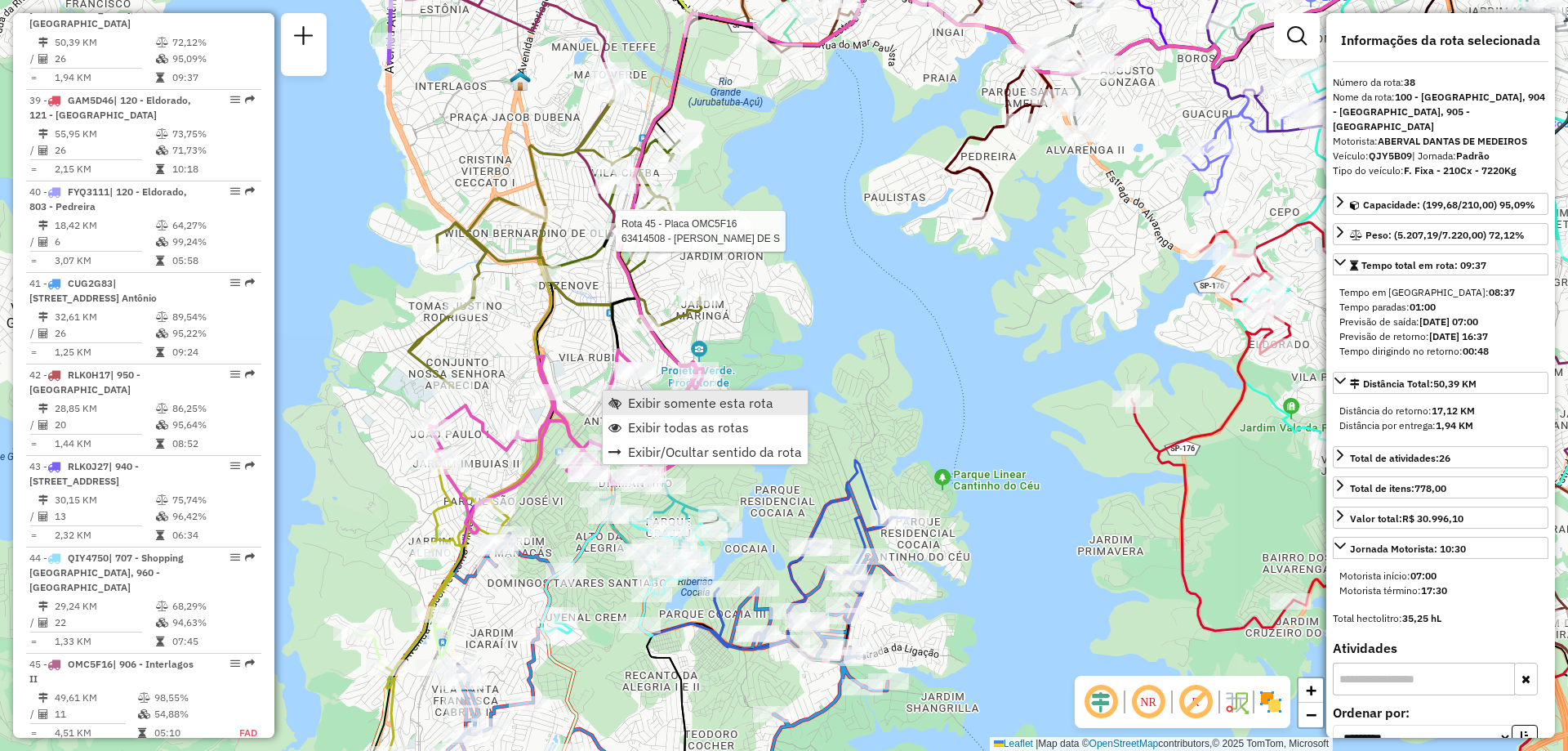
click at [659, 407] on span "Exibir somente esta rota" at bounding box center [700, 403] width 145 height 13
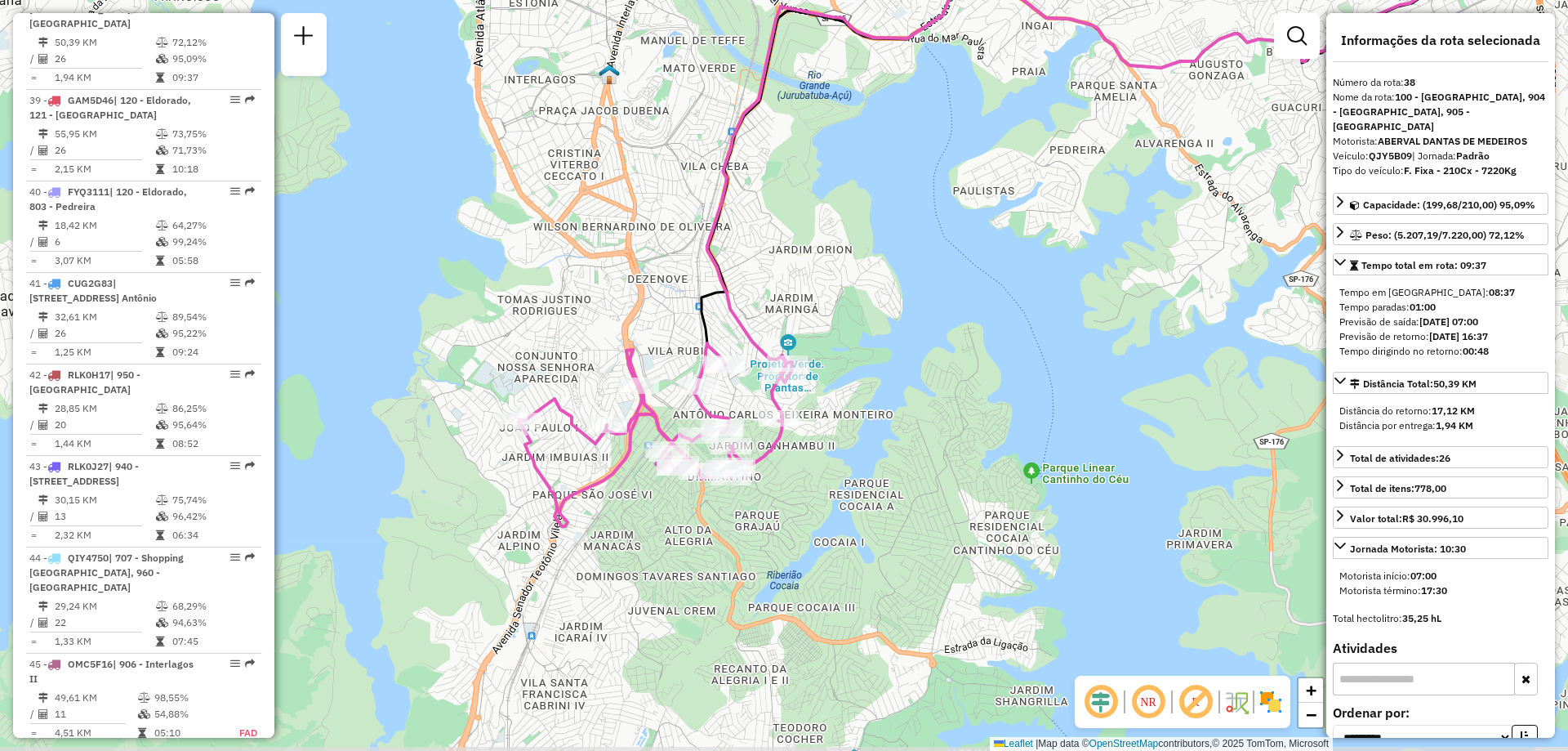
drag, startPoint x: 574, startPoint y: 502, endPoint x: 928, endPoint y: 325, distance: 395.8
click at [928, 325] on div "Janela de atendimento Grade de atendimento Capacidade Transportadoras Veículos …" at bounding box center [784, 375] width 1568 height 751
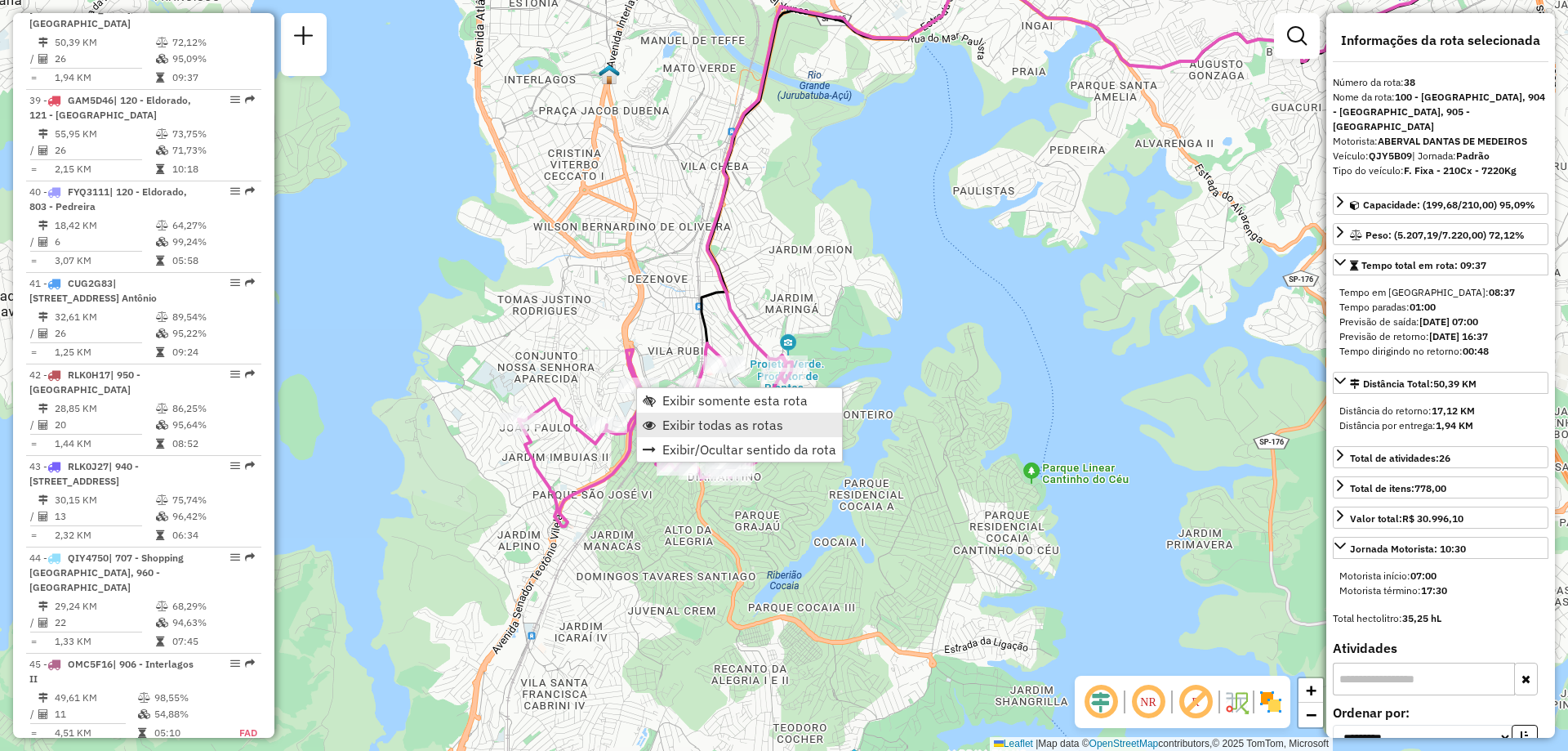
click at [705, 425] on span "Exibir todas as rotas" at bounding box center [723, 425] width 121 height 13
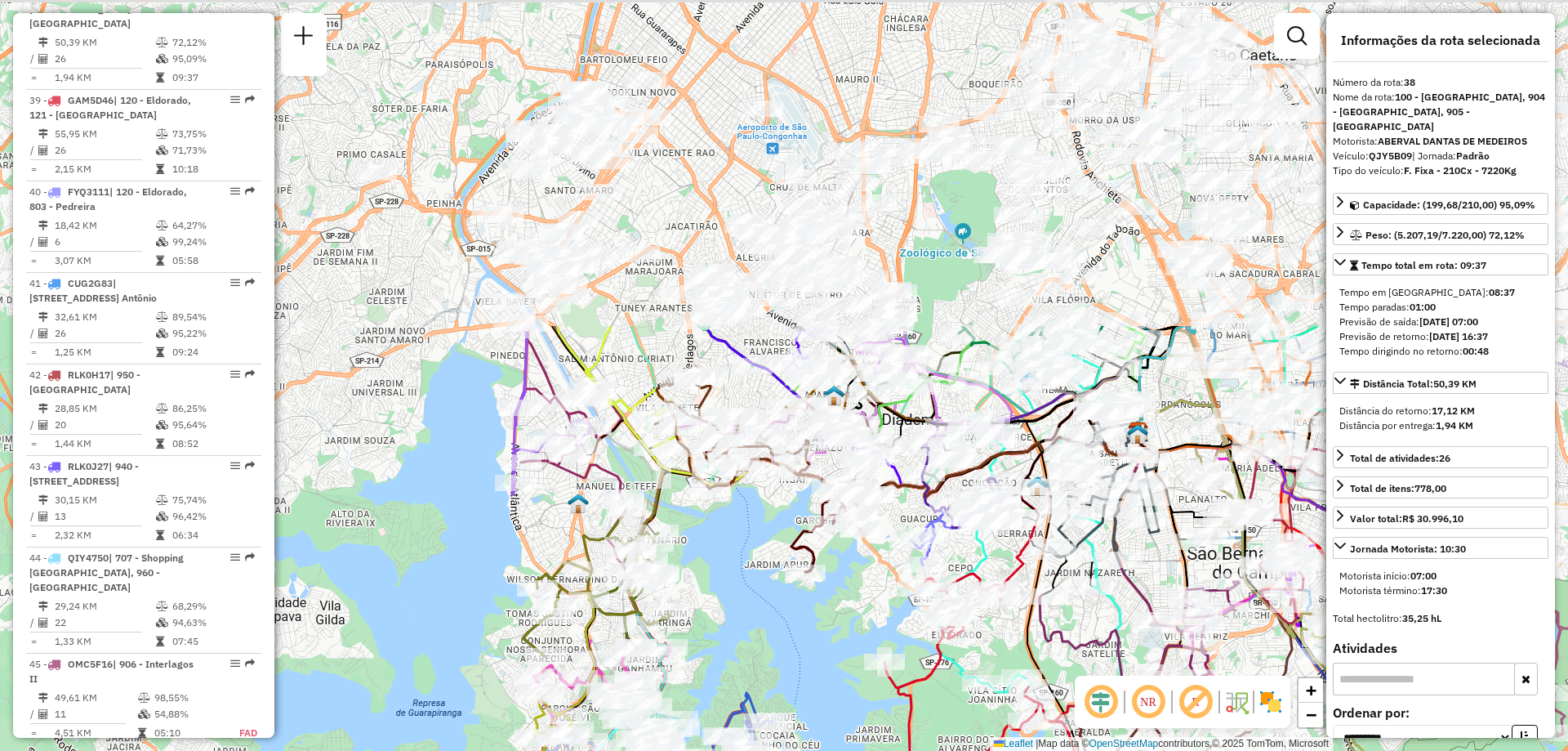
drag, startPoint x: 623, startPoint y: 103, endPoint x: 565, endPoint y: 489, distance: 390.3
click at [592, 504] on div "Janela de atendimento Grade de atendimento Capacidade Transportadoras Veículos …" at bounding box center [784, 375] width 1568 height 751
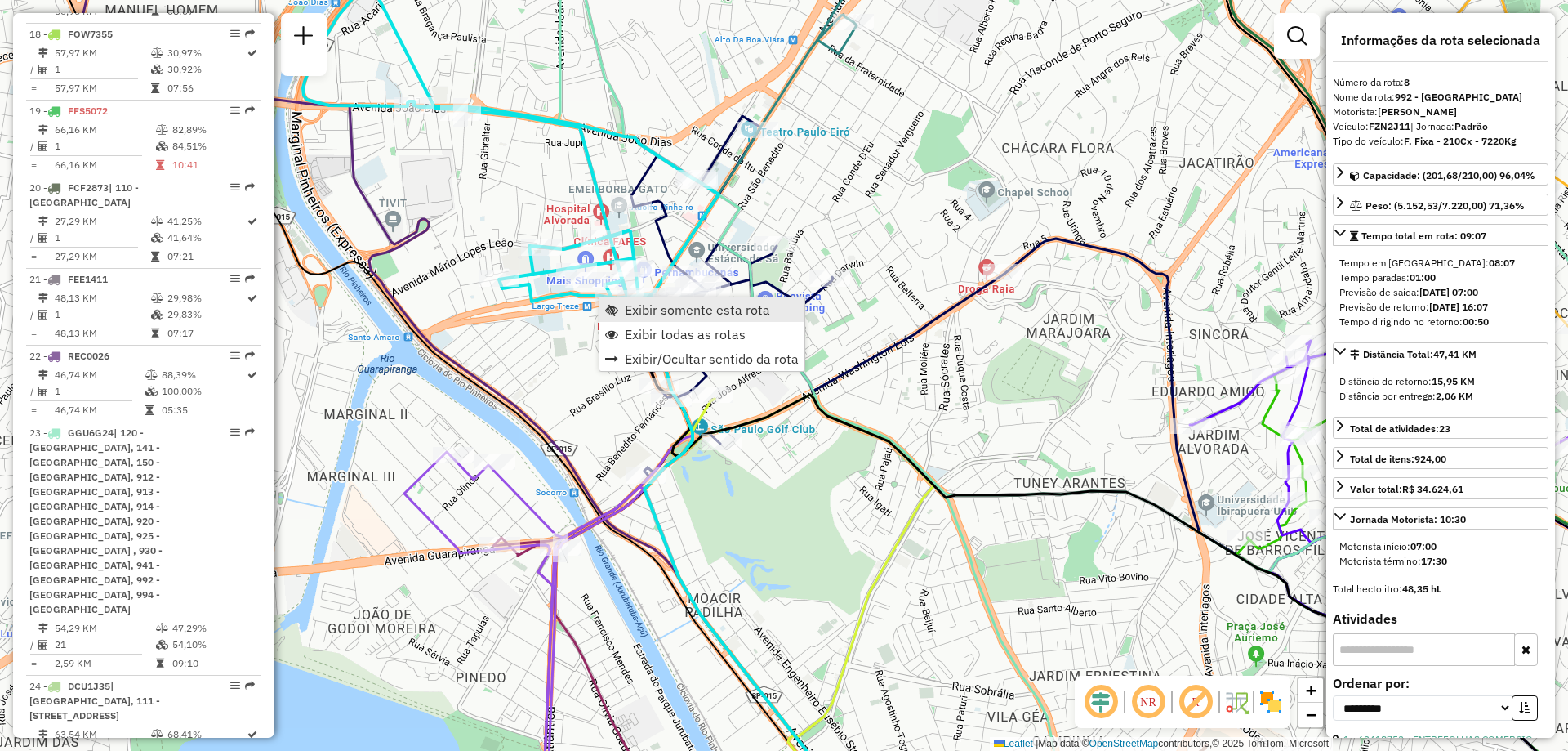
scroll to position [1347, 0]
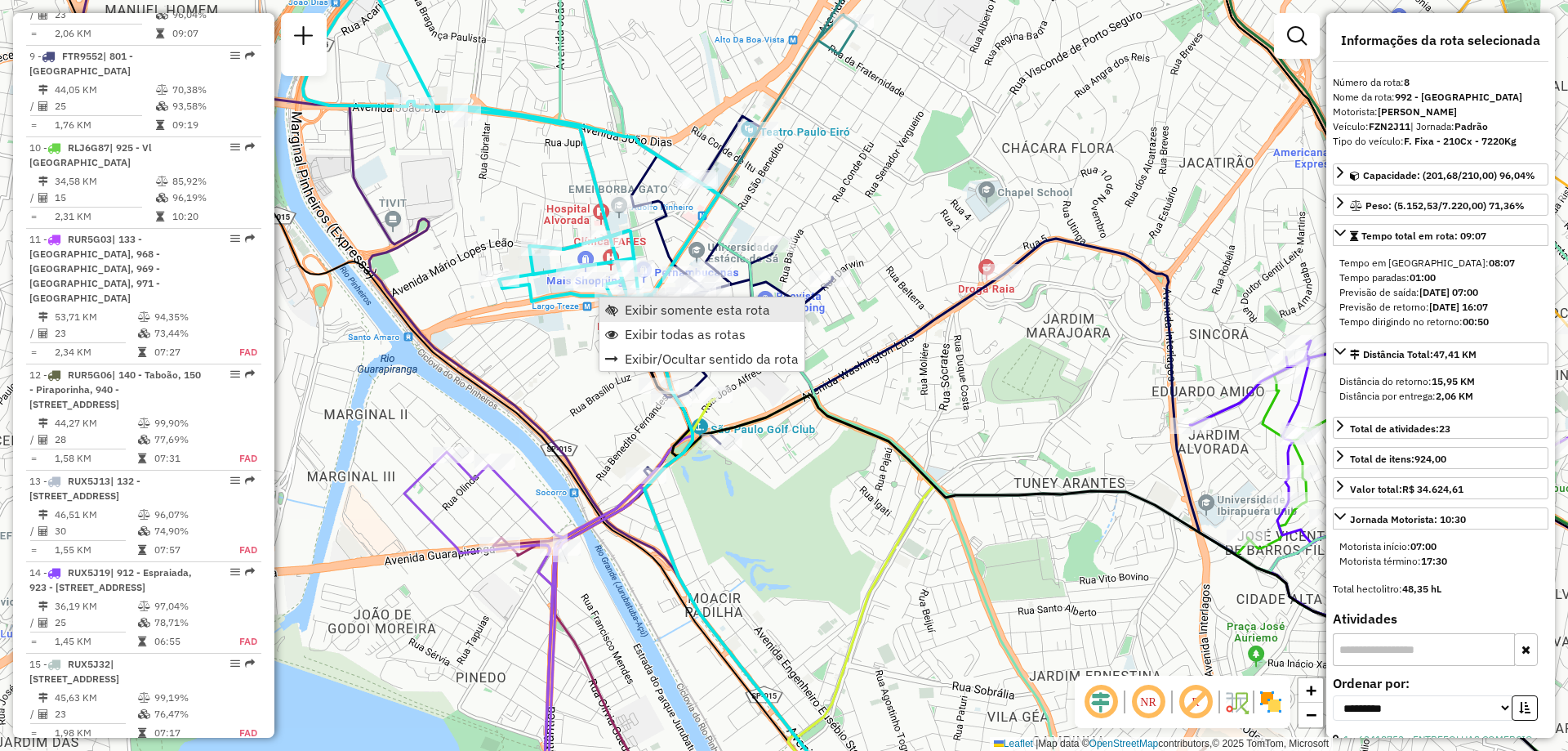
click at [628, 305] on span "Exibir somente esta rota" at bounding box center [698, 310] width 145 height 13
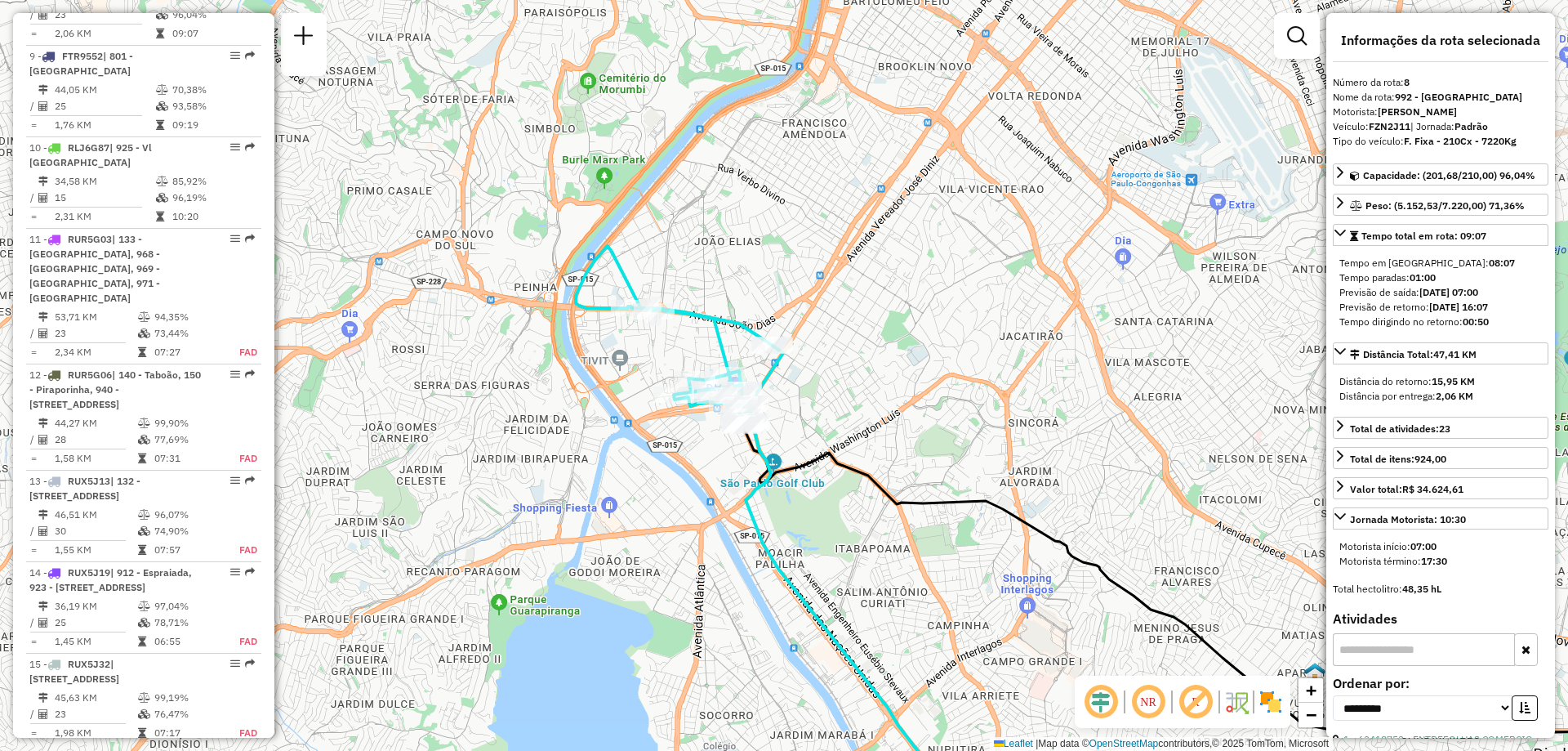
drag, startPoint x: 511, startPoint y: 286, endPoint x: 990, endPoint y: 474, distance: 514.6
click at [990, 474] on div "Janela de atendimento Grade de atendimento Capacidade Transportadoras Veículos …" at bounding box center [784, 375] width 1568 height 751
click at [803, 413] on link "Exibir todas as rotas" at bounding box center [828, 424] width 205 height 24
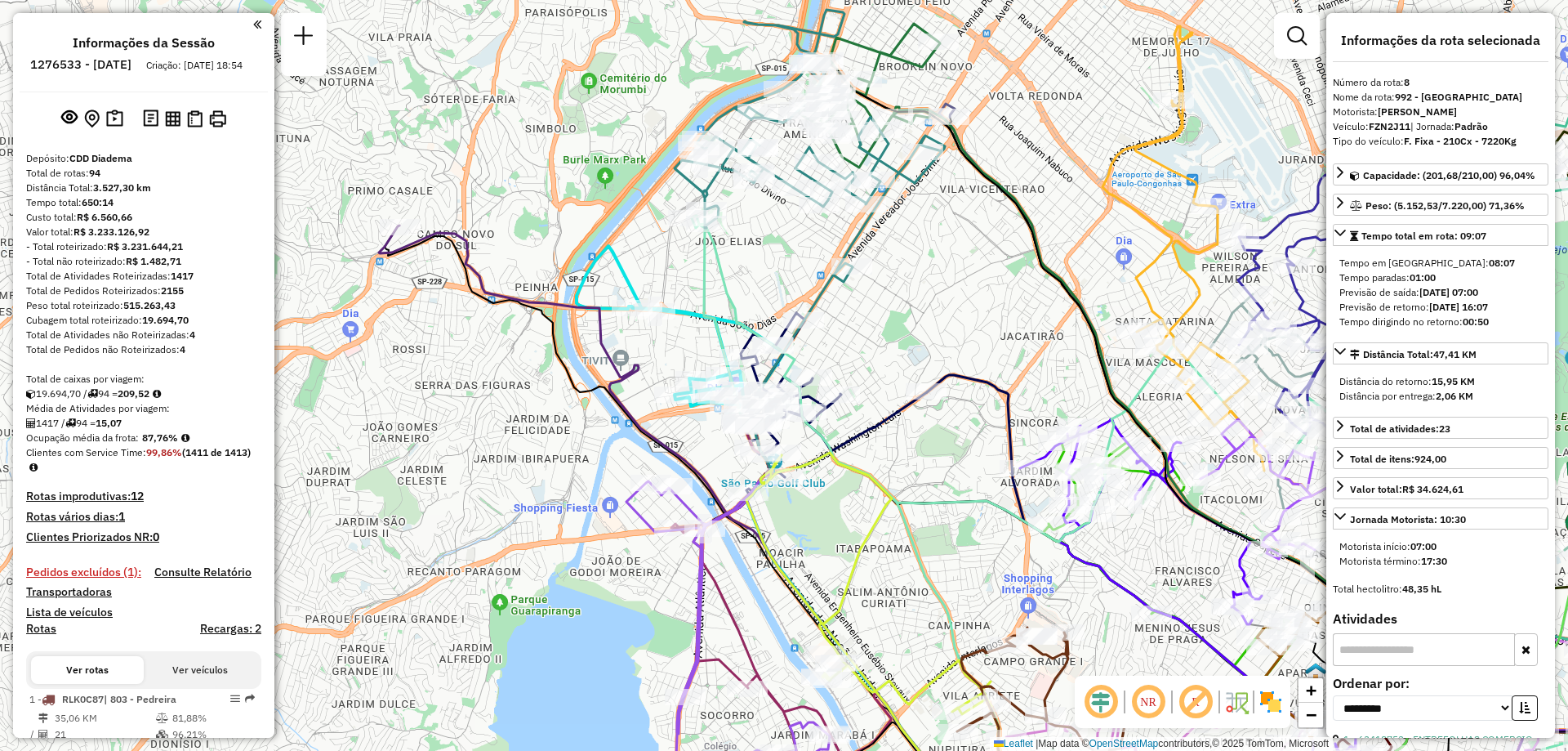
select select "**********"
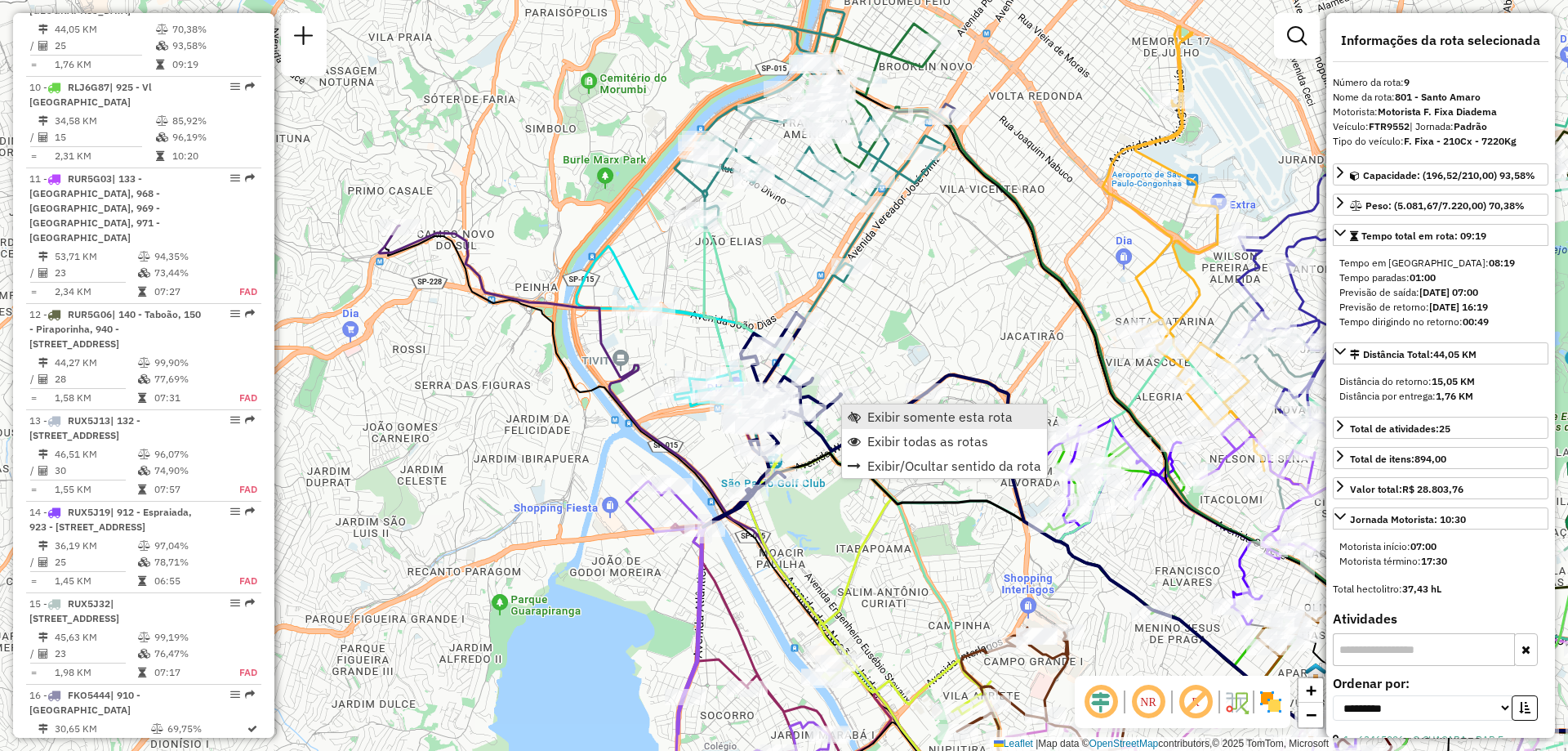
scroll to position [1438, 0]
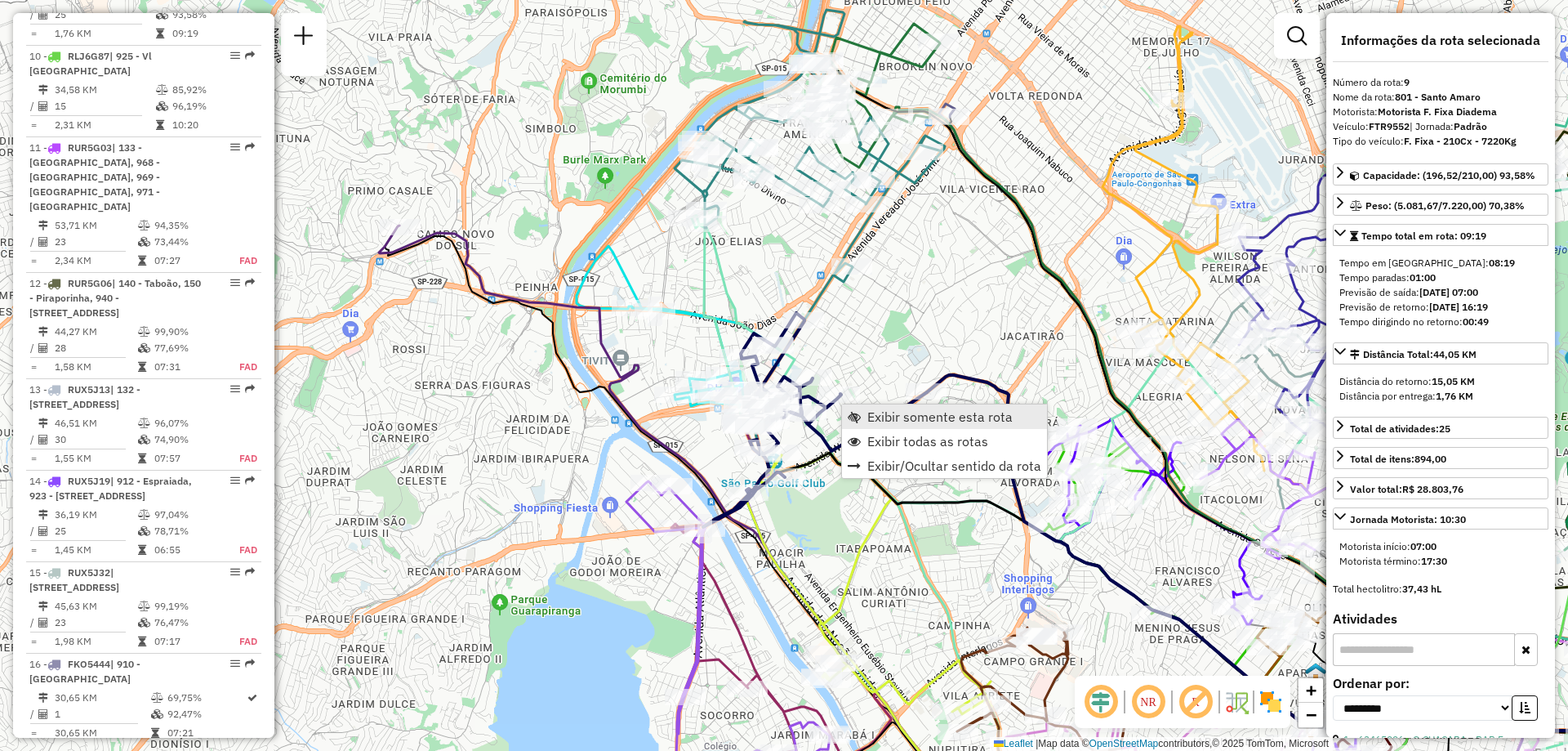
click at [881, 408] on link "Exibir somente esta rota" at bounding box center [945, 417] width 205 height 24
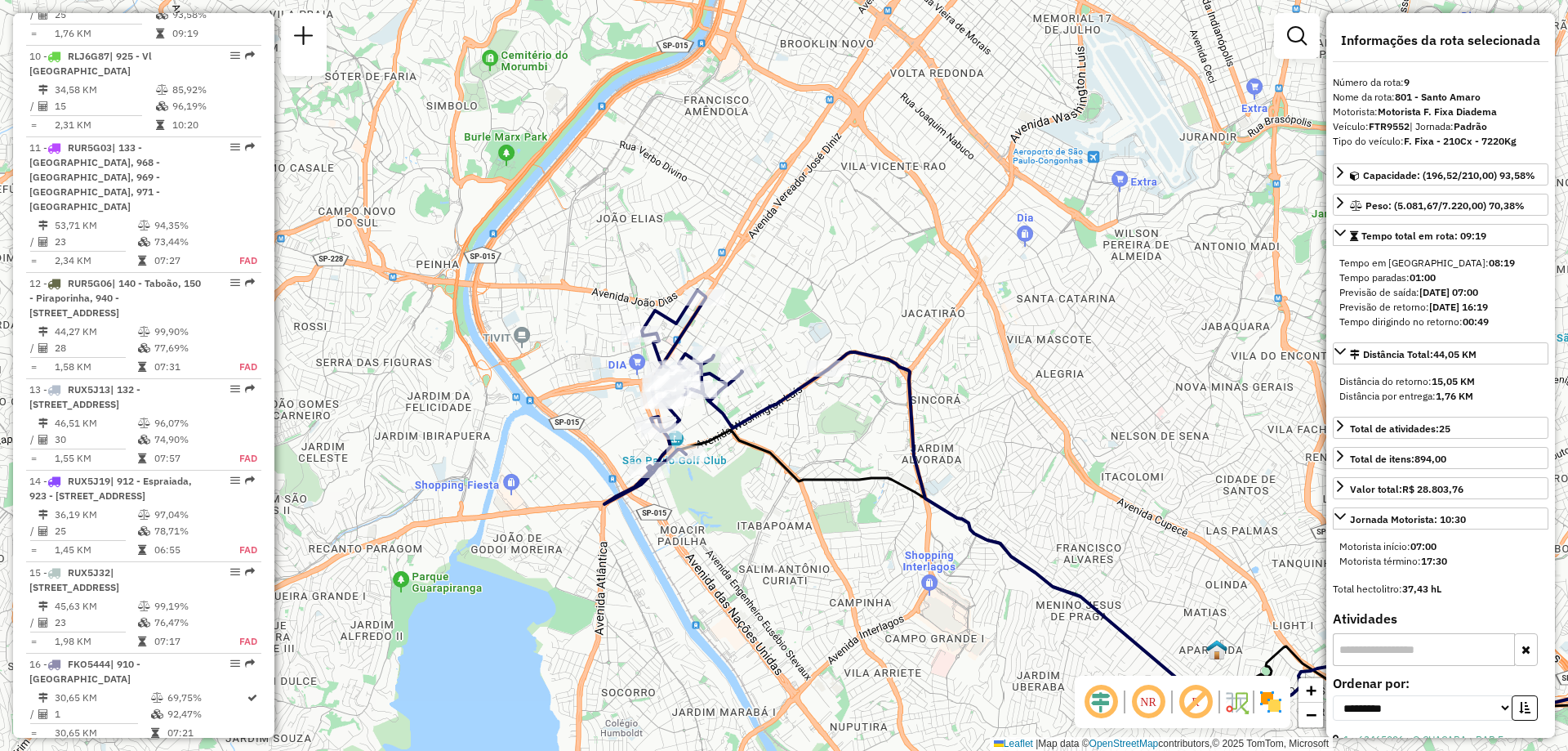
drag, startPoint x: 571, startPoint y: 349, endPoint x: 1005, endPoint y: 481, distance: 453.6
click at [1005, 481] on div "Janela de atendimento Grade de atendimento Capacidade Transportadoras Veículos …" at bounding box center [784, 375] width 1568 height 751
click at [675, 361] on span "Exibir todas as rotas" at bounding box center [728, 362] width 121 height 13
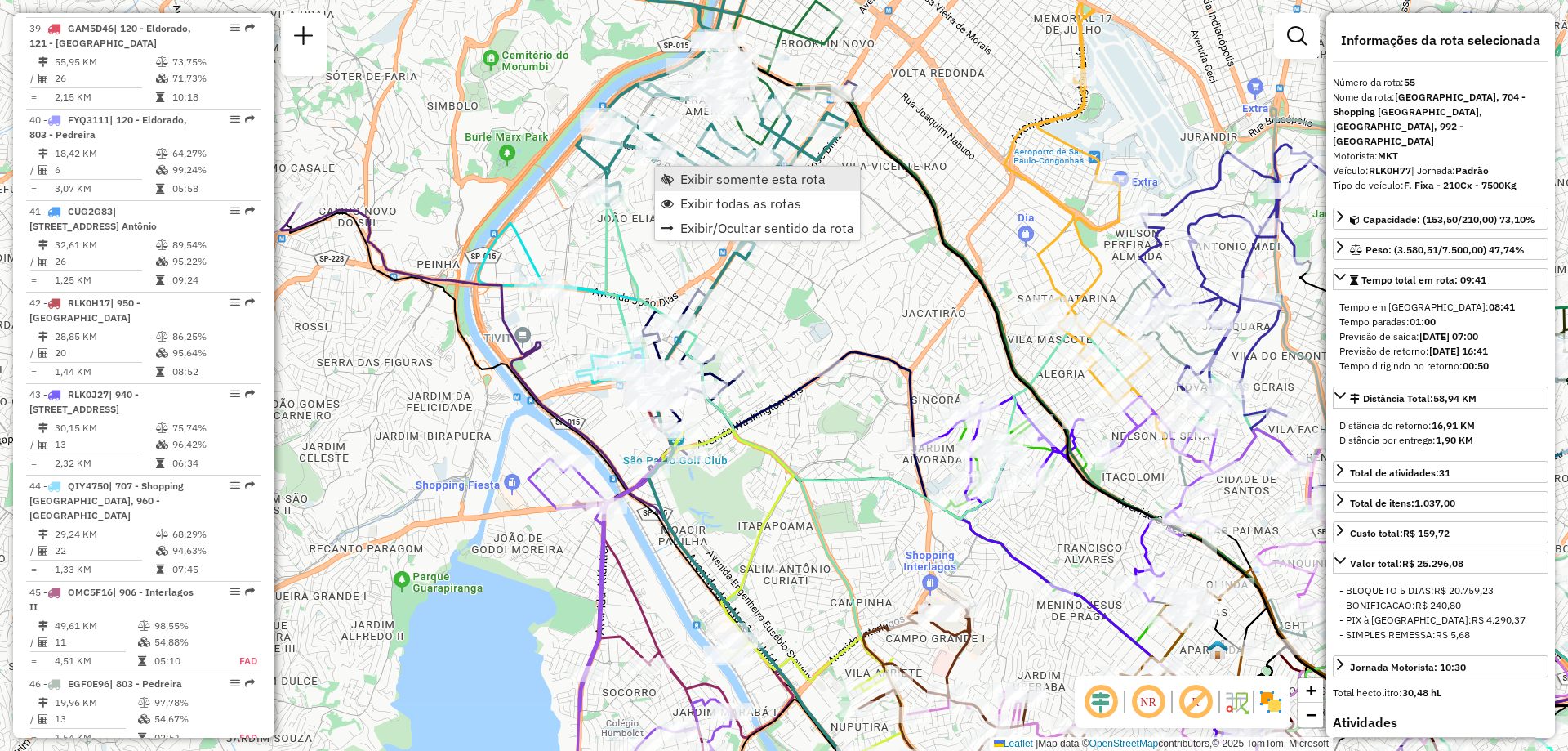
click at [694, 178] on span "Exibir somente esta rota" at bounding box center [753, 179] width 145 height 13
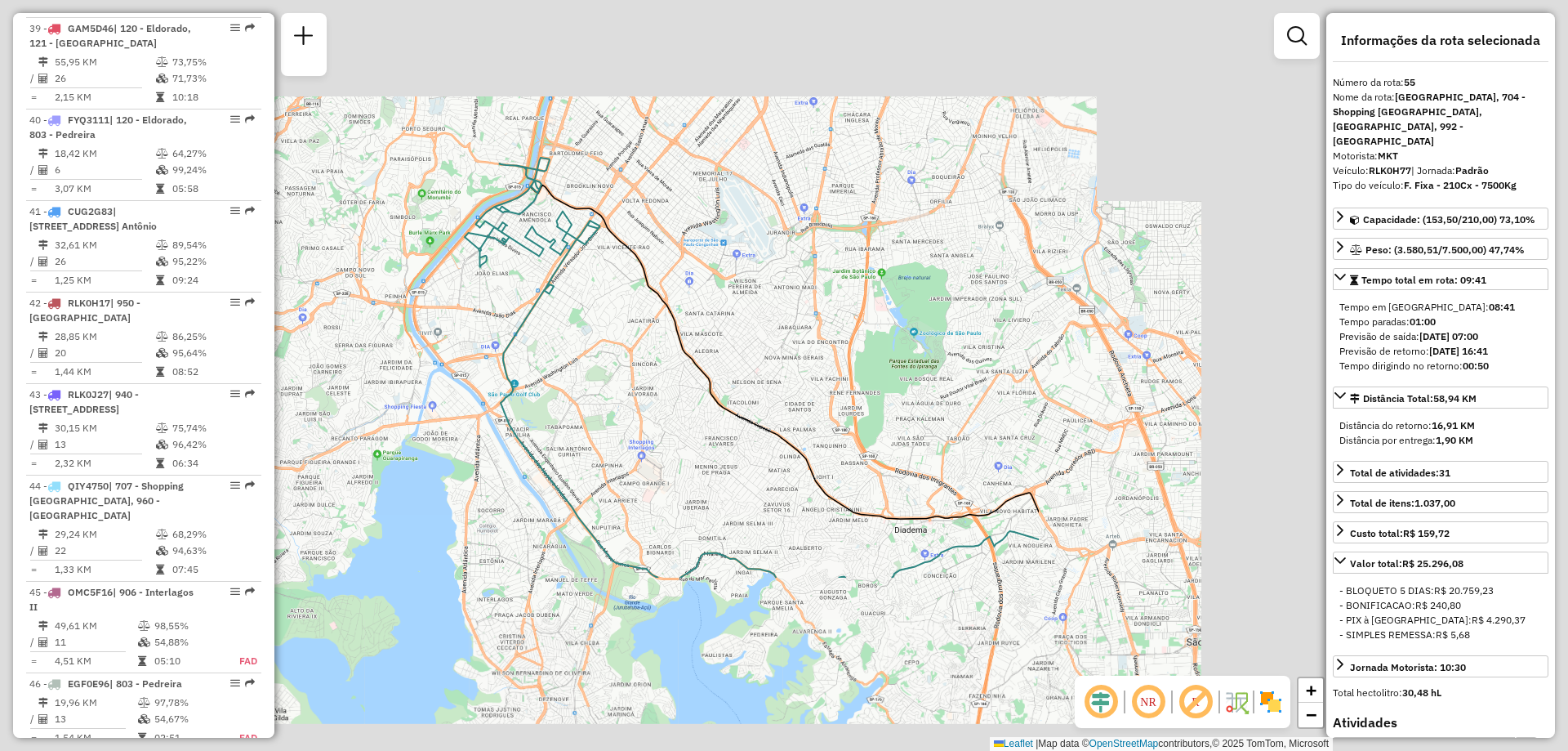
scroll to position [5975, 0]
